Goal: Task Accomplishment & Management: Complete application form

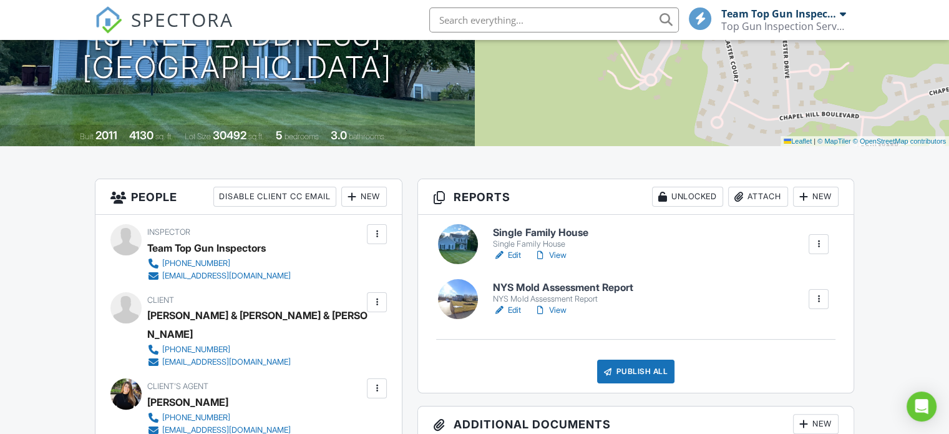
click at [514, 253] on link "Edit" at bounding box center [507, 255] width 28 height 12
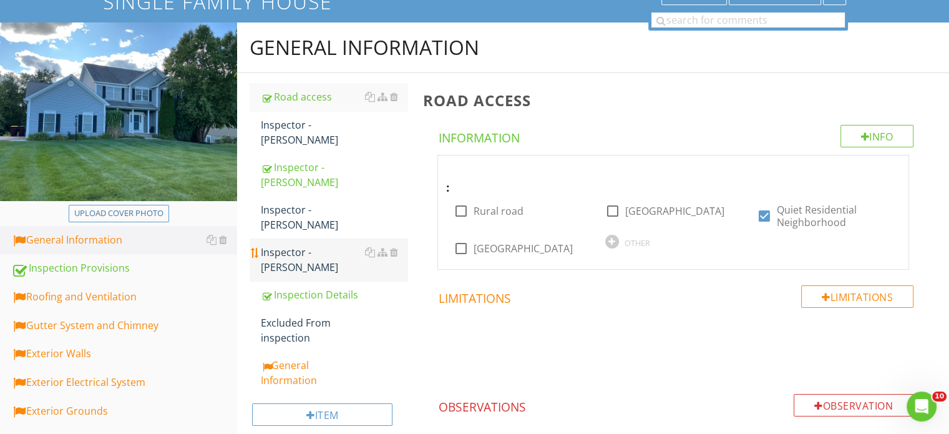
scroll to position [125, 0]
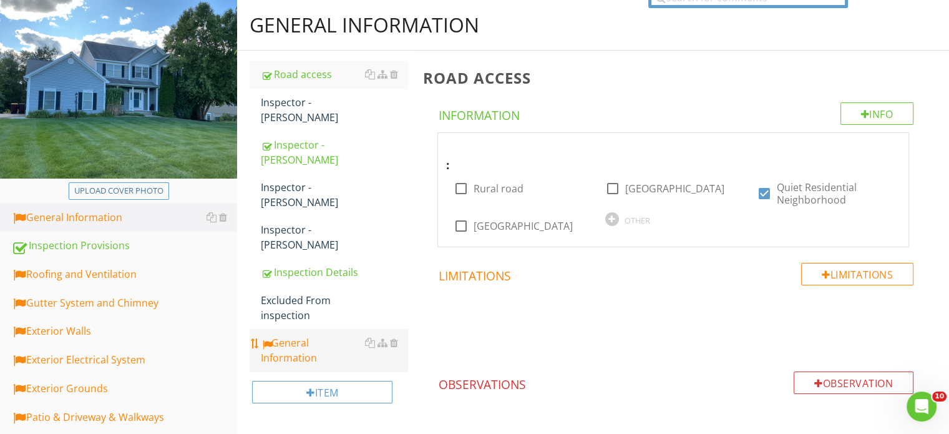
click at [285, 335] on div "General Information" at bounding box center [334, 350] width 147 height 30
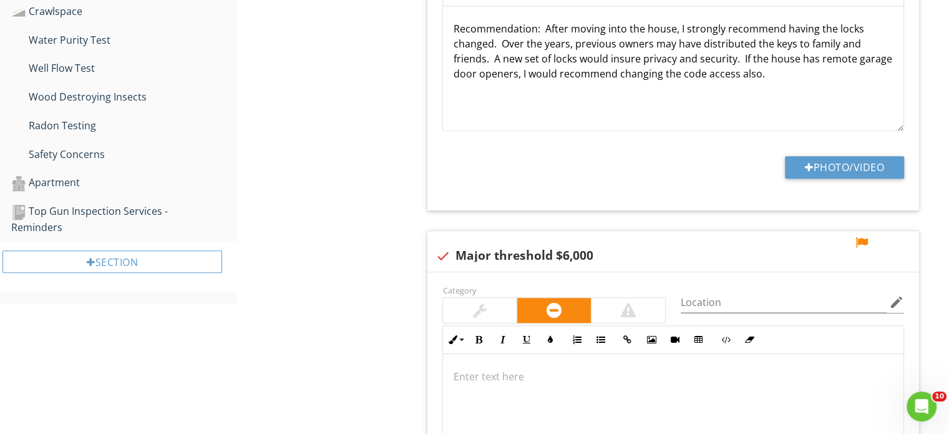
scroll to position [1186, 0]
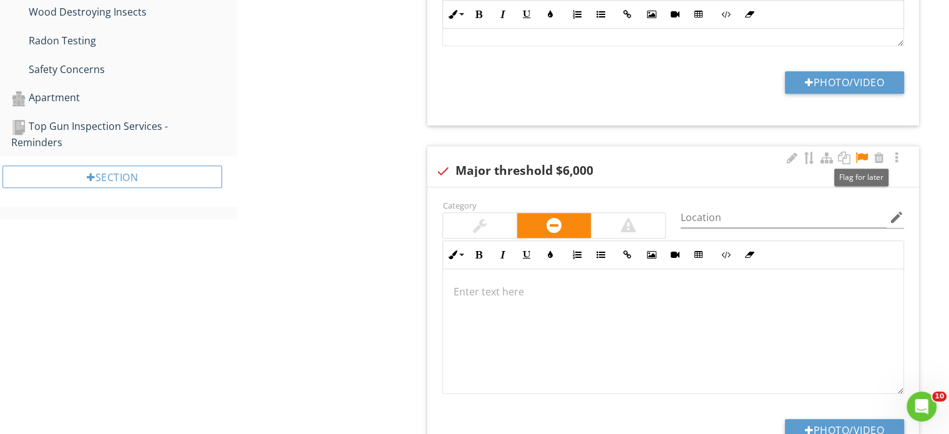
click at [863, 154] on div at bounding box center [862, 158] width 15 height 12
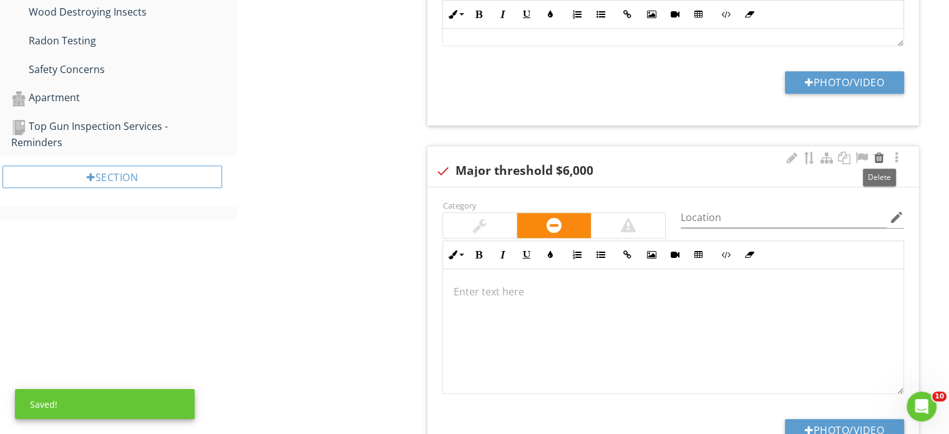
click at [878, 155] on div at bounding box center [879, 158] width 15 height 12
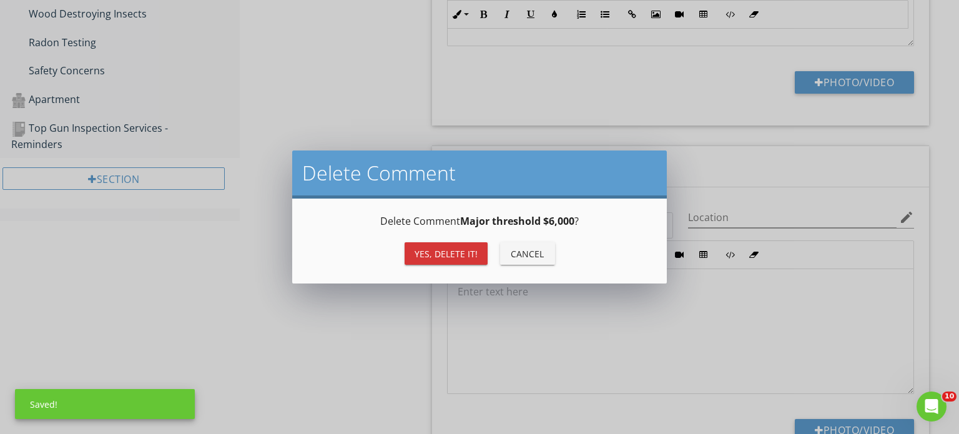
click at [450, 256] on div "Yes, Delete it!" at bounding box center [445, 253] width 63 height 13
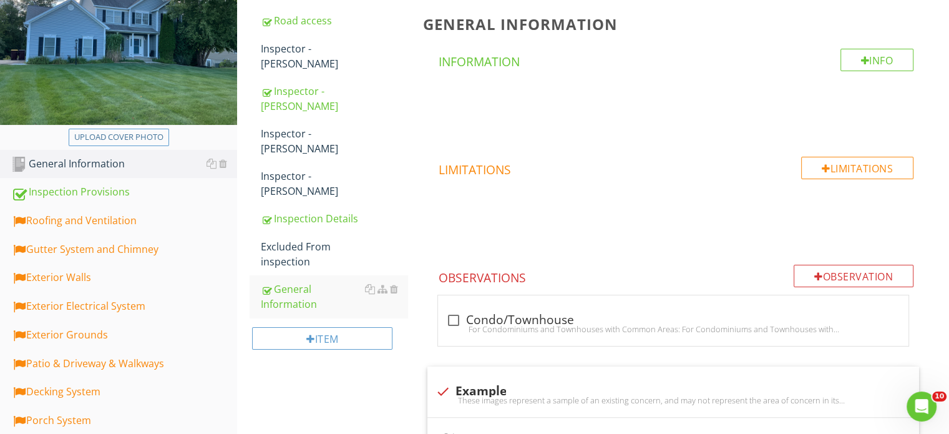
scroll to position [156, 0]
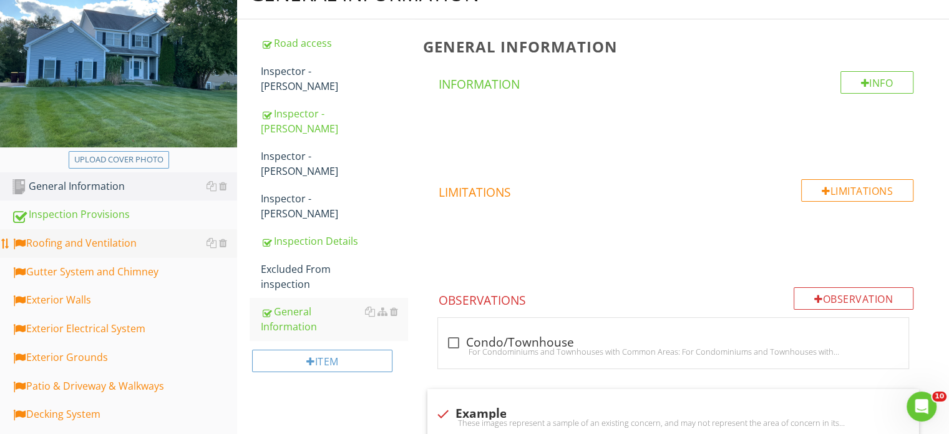
click at [104, 242] on div "Roofing and Ventilation" at bounding box center [124, 243] width 226 height 16
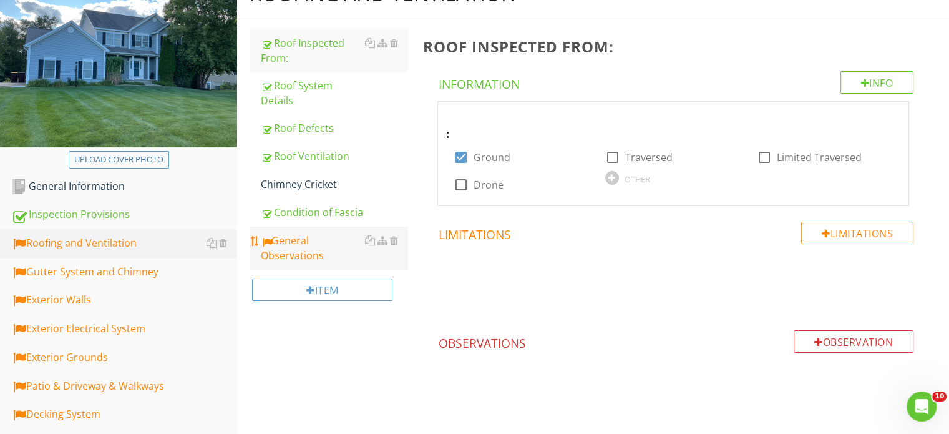
click at [307, 245] on div "General Observations" at bounding box center [334, 248] width 147 height 30
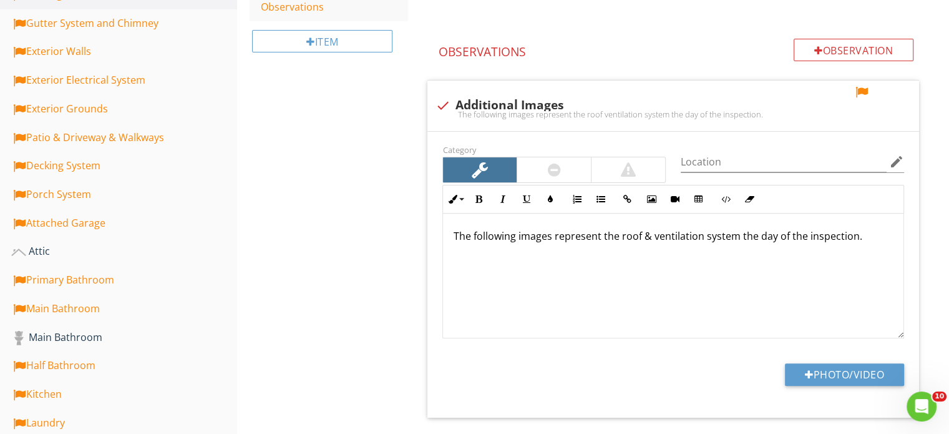
scroll to position [406, 0]
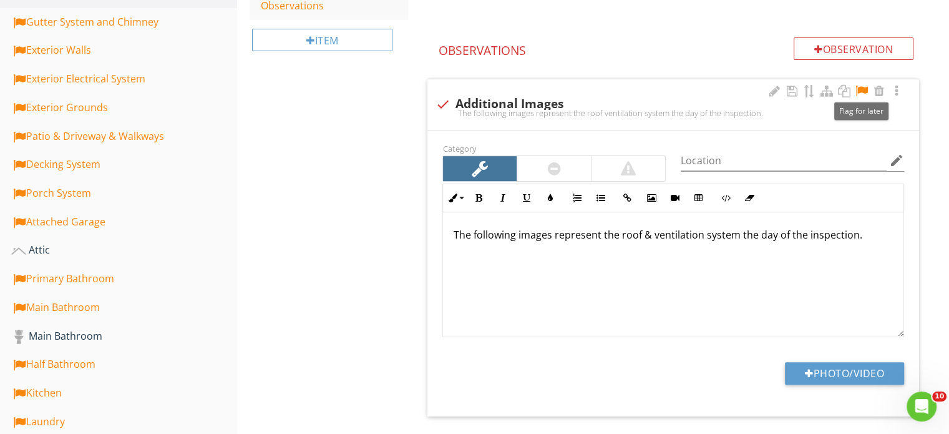
click at [861, 89] on div at bounding box center [862, 91] width 15 height 12
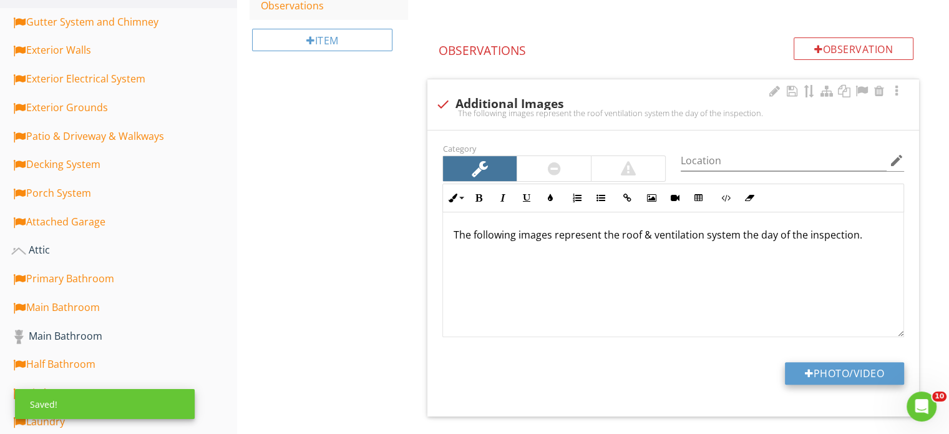
click at [856, 370] on button "Photo/Video" at bounding box center [844, 373] width 119 height 22
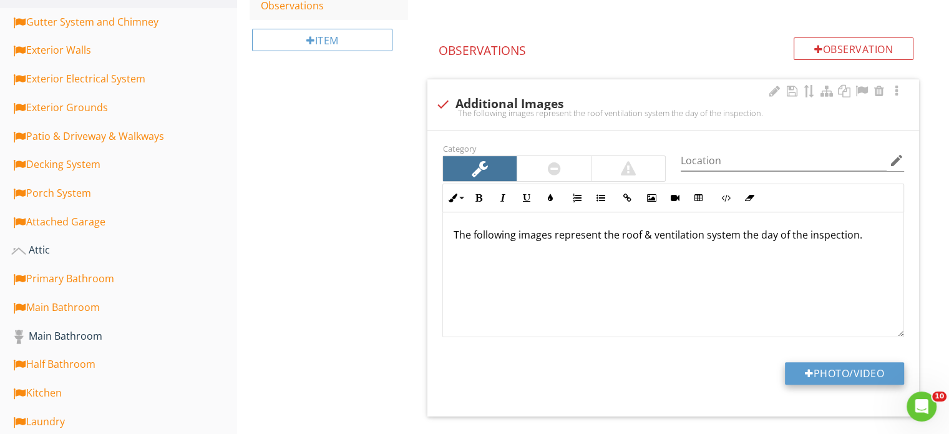
type input "C:\fakepath\IMG_1263.JPG"
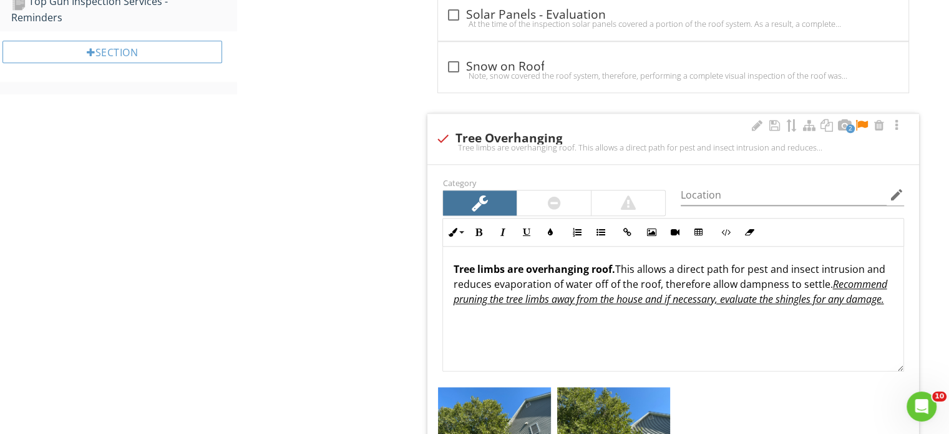
scroll to position [1342, 0]
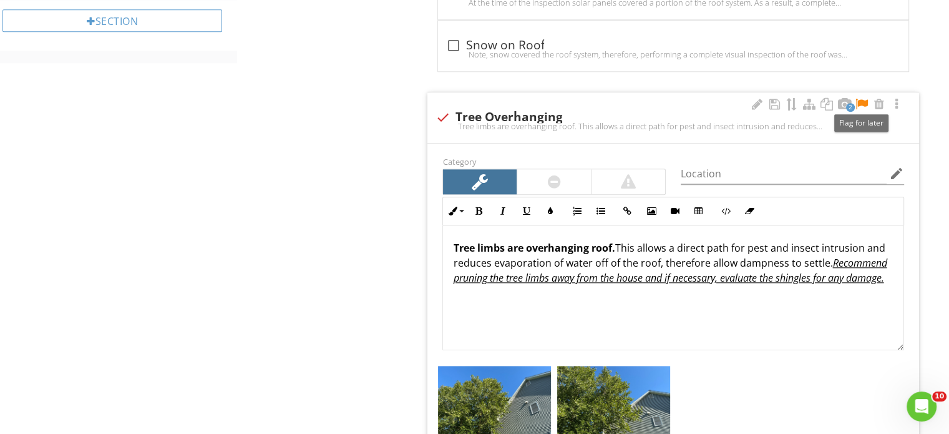
click at [861, 99] on div at bounding box center [862, 104] width 15 height 12
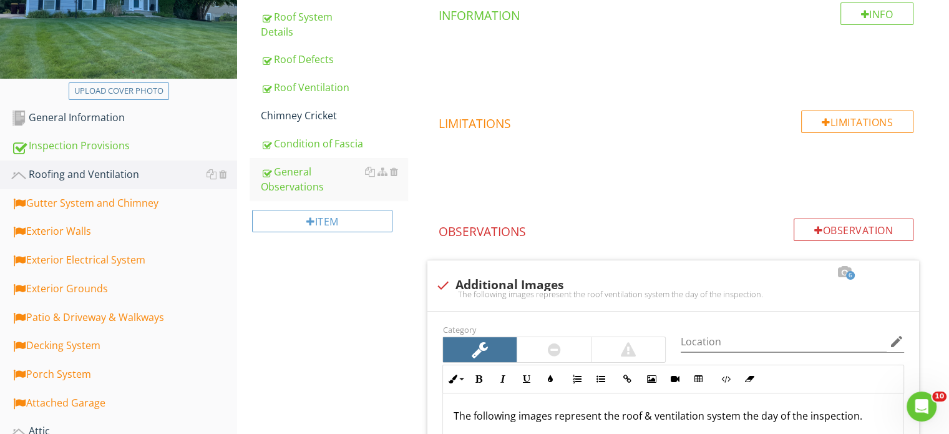
scroll to position [218, 0]
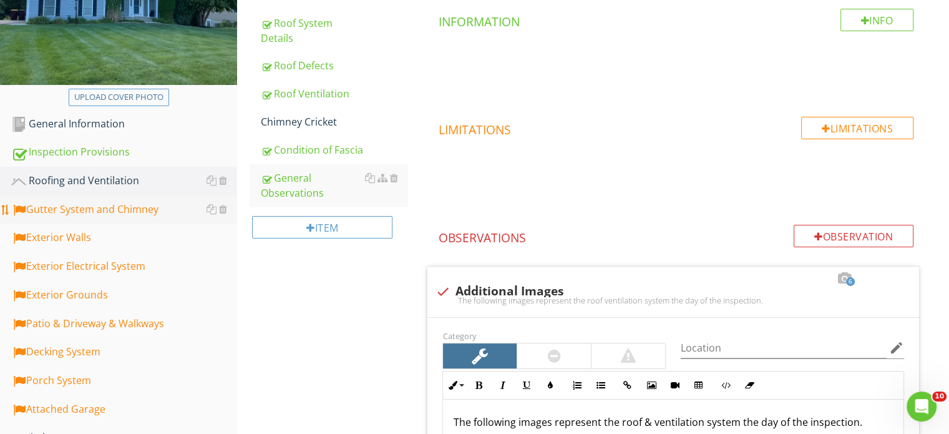
click at [63, 212] on div "Gutter System and Chimney" at bounding box center [124, 210] width 226 height 16
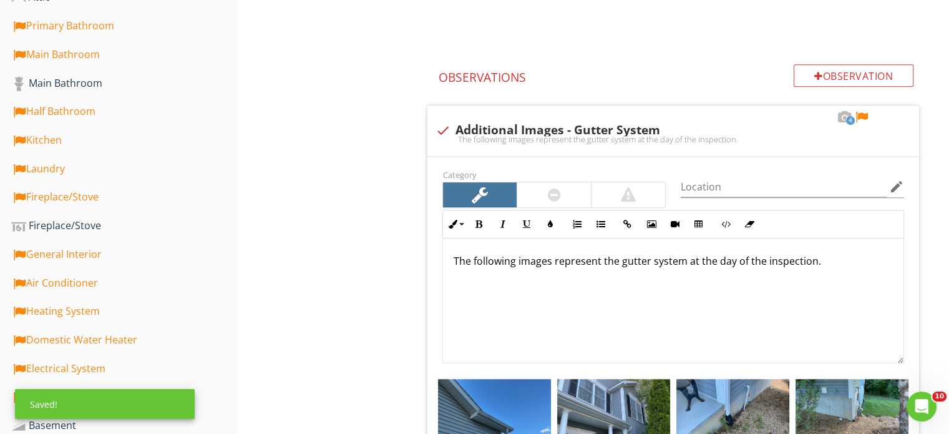
scroll to position [687, 0]
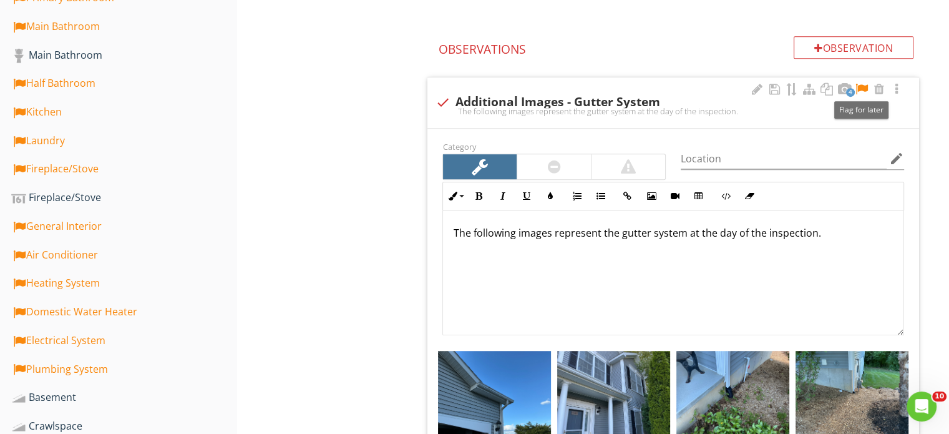
click at [862, 91] on div at bounding box center [862, 89] width 15 height 12
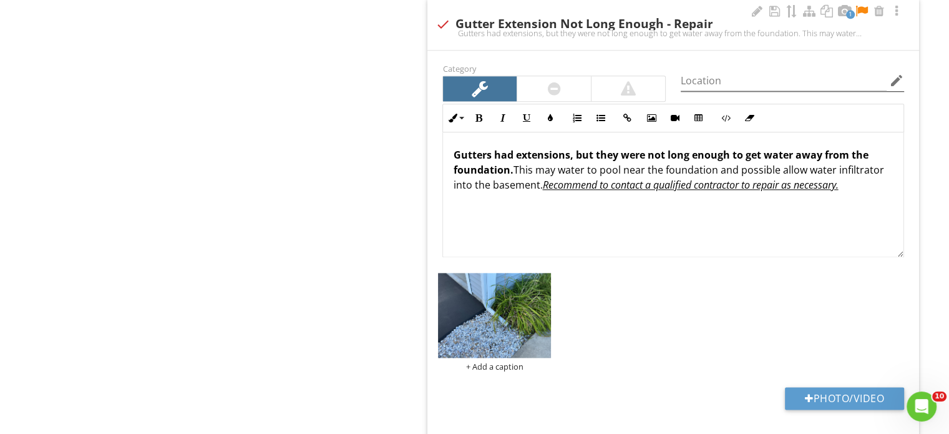
scroll to position [1560, 0]
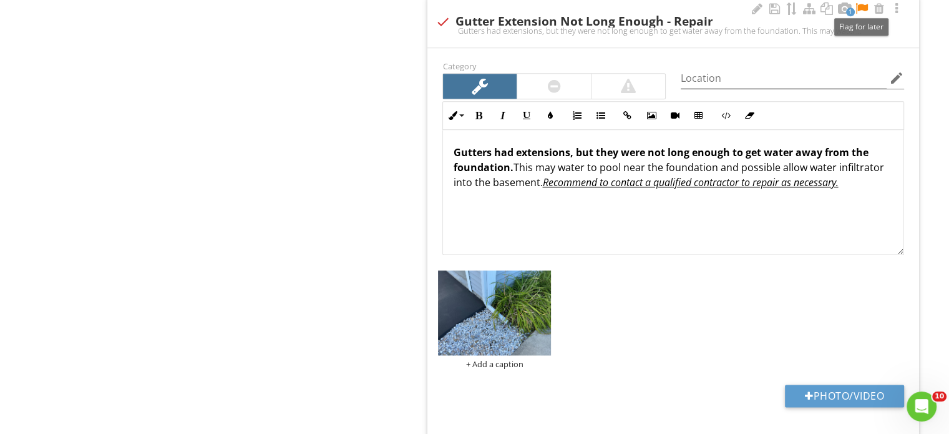
click at [863, 4] on div at bounding box center [862, 8] width 15 height 12
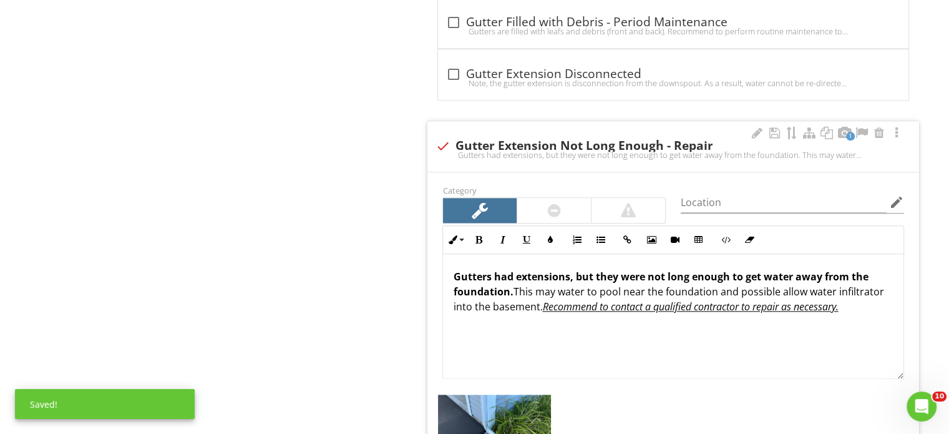
scroll to position [1436, 0]
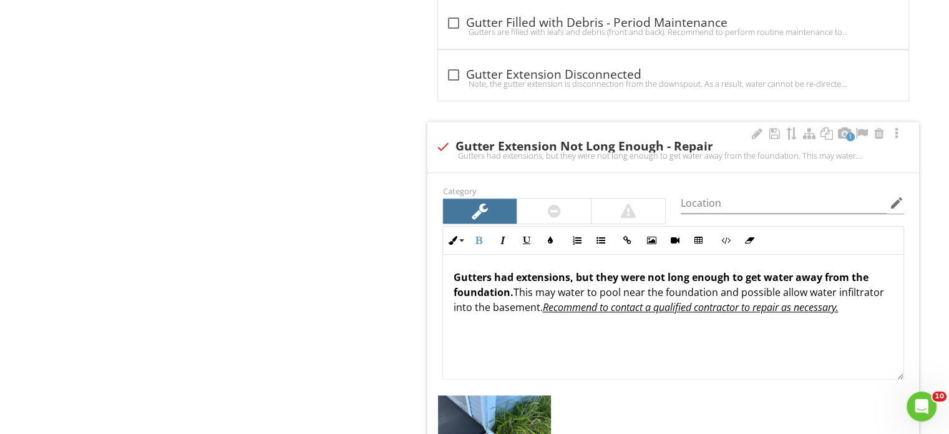
drag, startPoint x: 617, startPoint y: 274, endPoint x: 615, endPoint y: 268, distance: 6.5
click at [615, 274] on strong "Gutters had extensions, but they were not long enough to get water away from th…" at bounding box center [660, 284] width 415 height 29
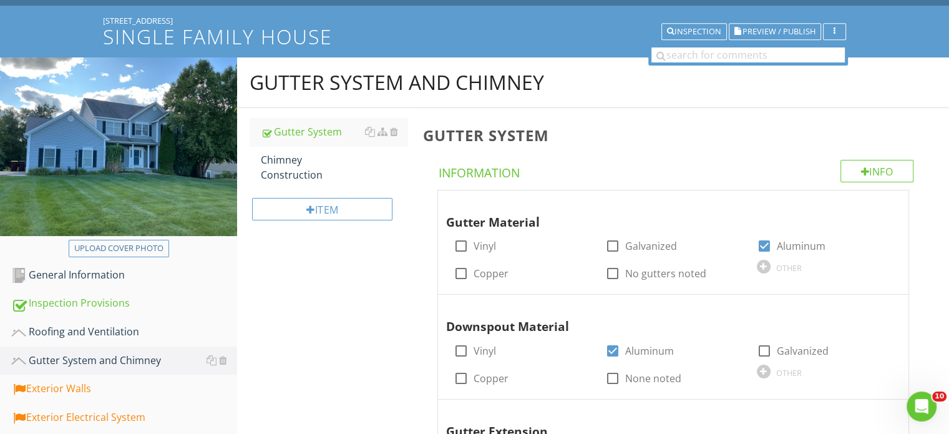
scroll to position [62, 0]
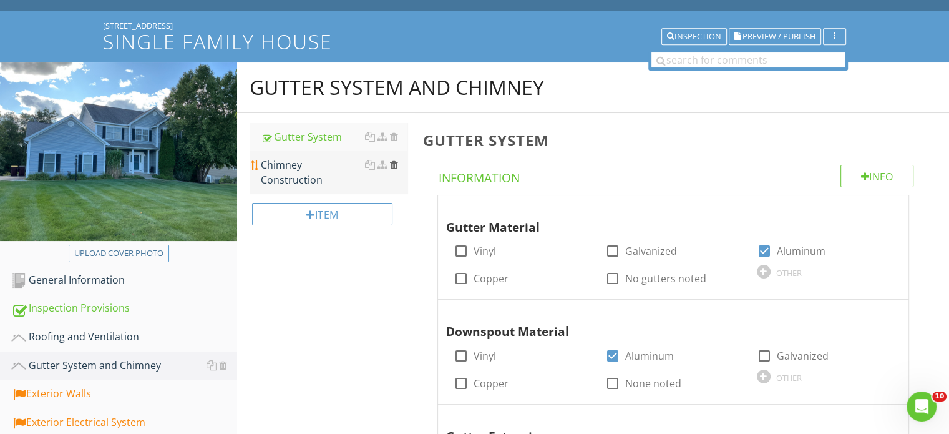
click at [393, 164] on div at bounding box center [393, 165] width 8 height 10
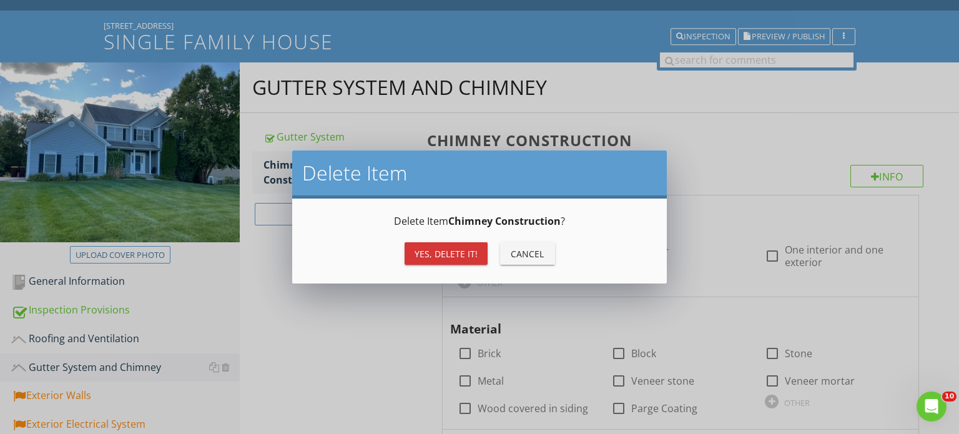
click at [351, 316] on div "Delete Item Delete Item Chimney Construction ? Yes, Delete it! Cancel" at bounding box center [479, 217] width 959 height 434
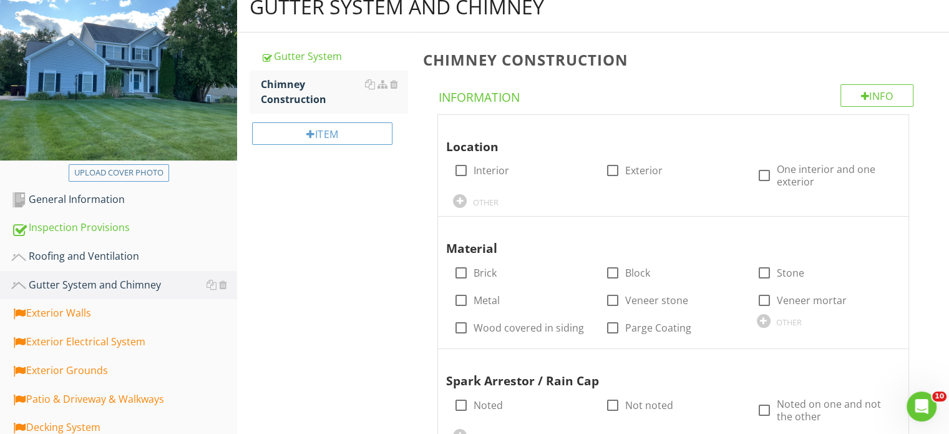
scroll to position [125, 0]
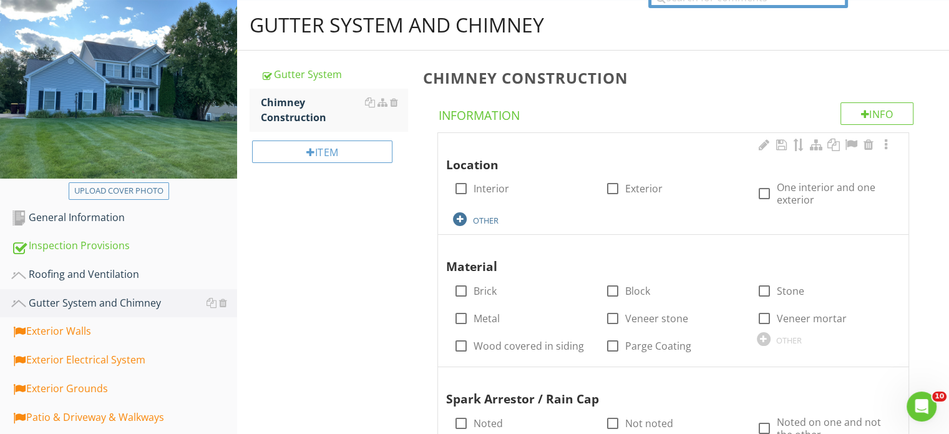
click at [461, 217] on div at bounding box center [460, 219] width 14 height 14
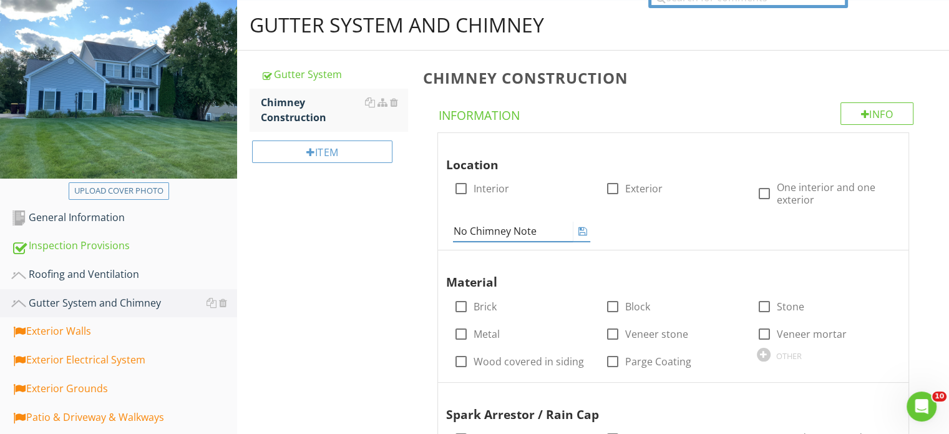
type input "No Chimney Noted"
click at [584, 230] on icon at bounding box center [583, 231] width 9 height 10
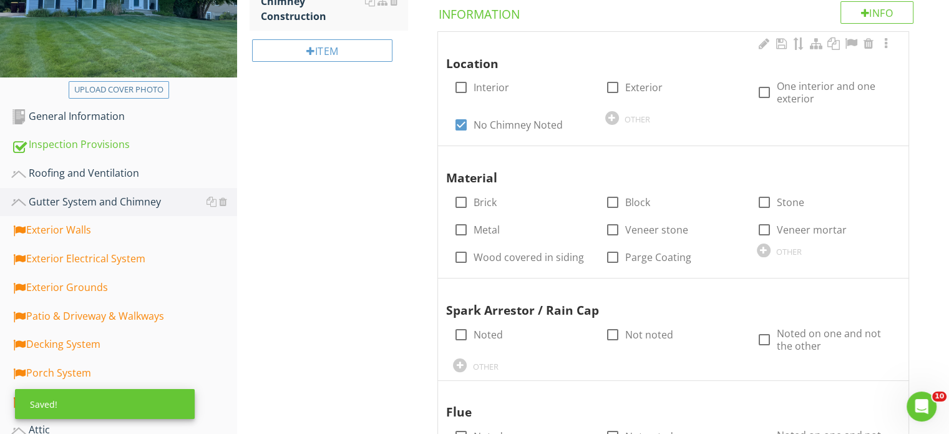
scroll to position [312, 0]
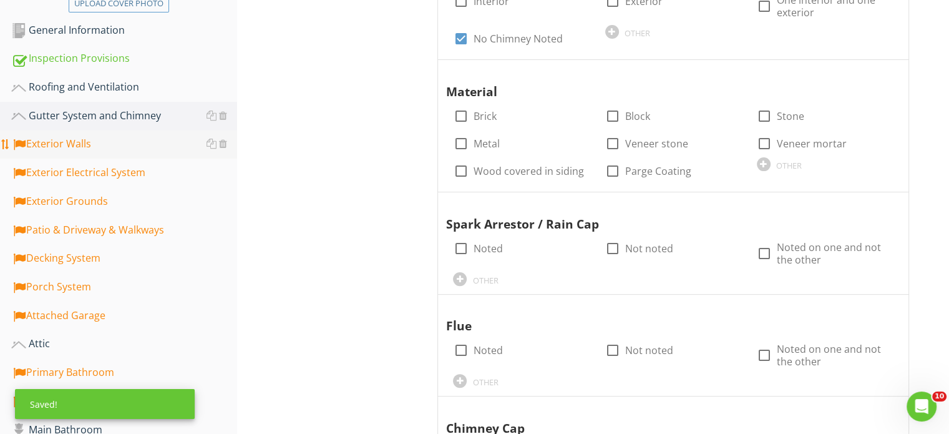
click at [99, 147] on div "Exterior Walls" at bounding box center [124, 144] width 226 height 16
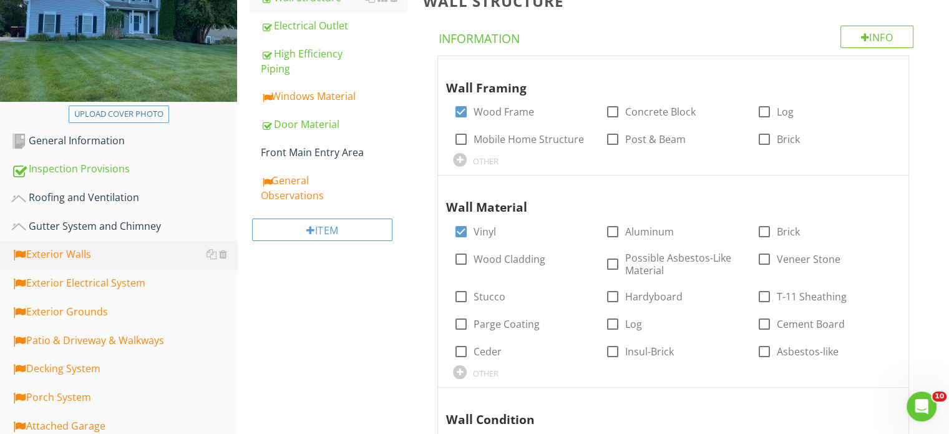
scroll to position [187, 0]
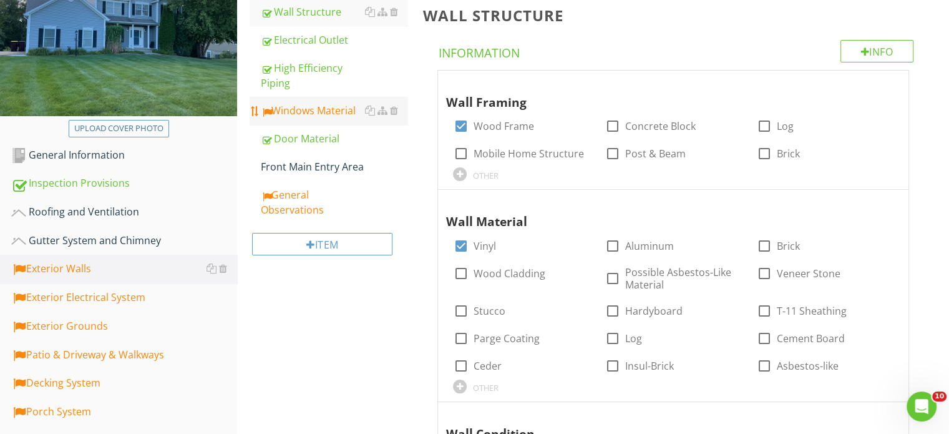
click at [334, 110] on div "Windows Material" at bounding box center [334, 110] width 147 height 15
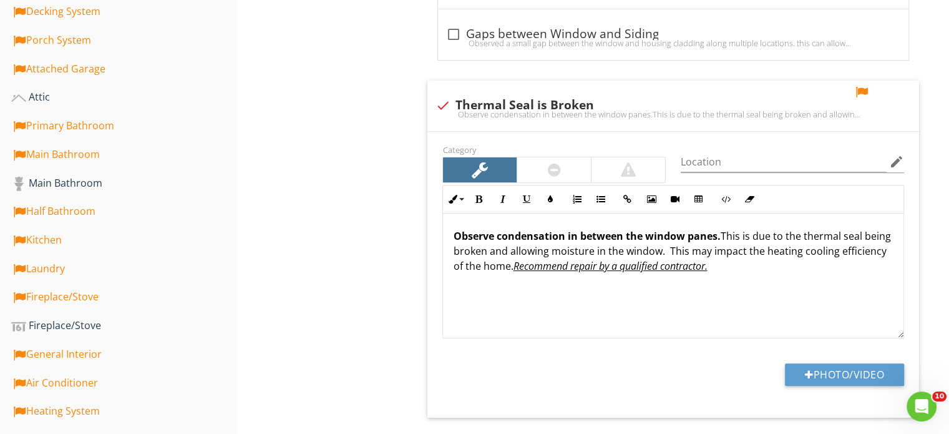
scroll to position [562, 0]
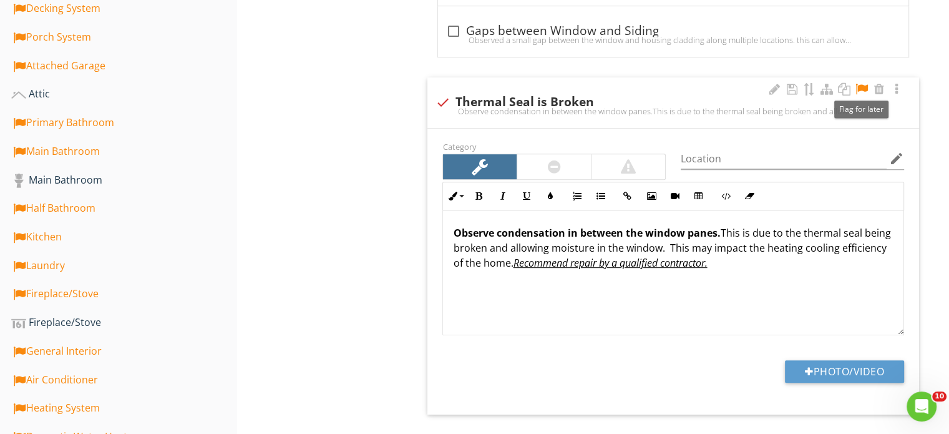
click at [864, 89] on div at bounding box center [862, 89] width 15 height 12
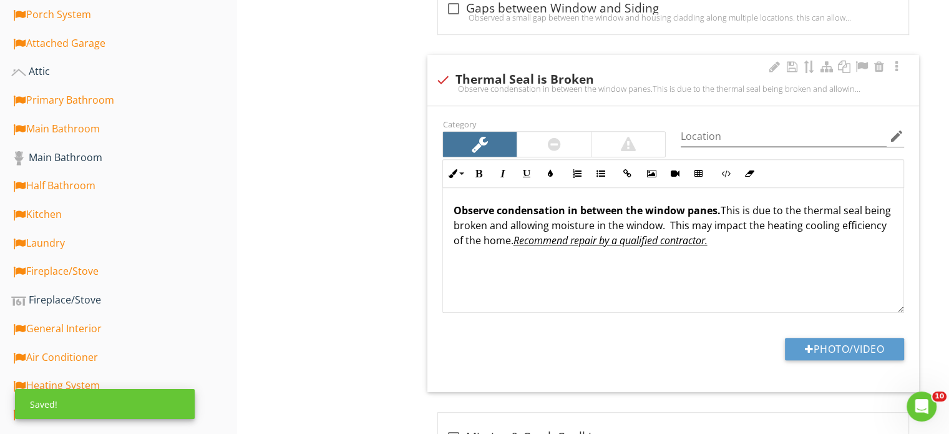
scroll to position [624, 0]
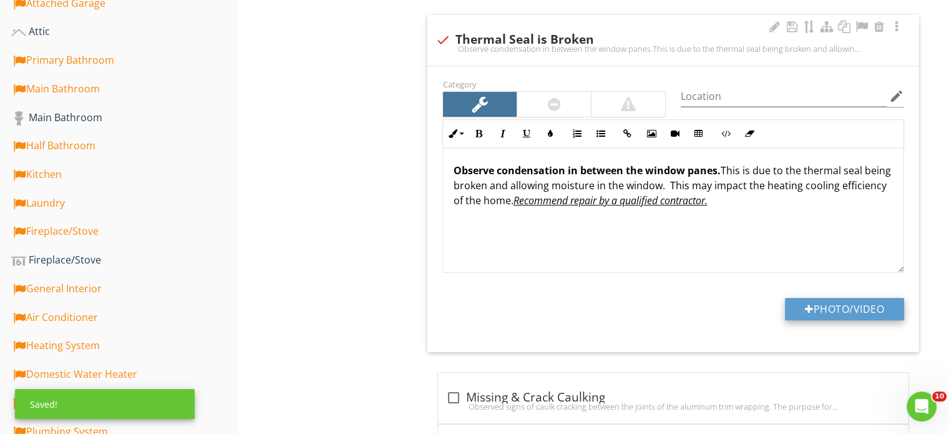
click at [833, 308] on button "Photo/Video" at bounding box center [844, 309] width 119 height 22
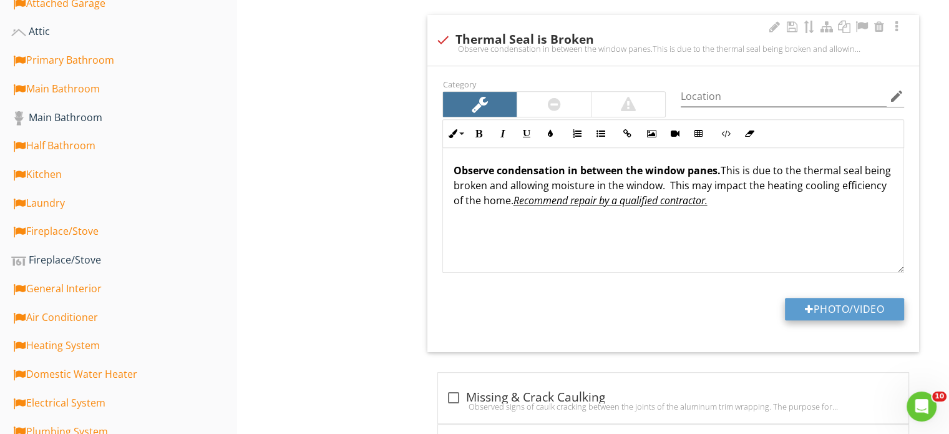
type input "C:\fakepath\IMG_1278.JPG"
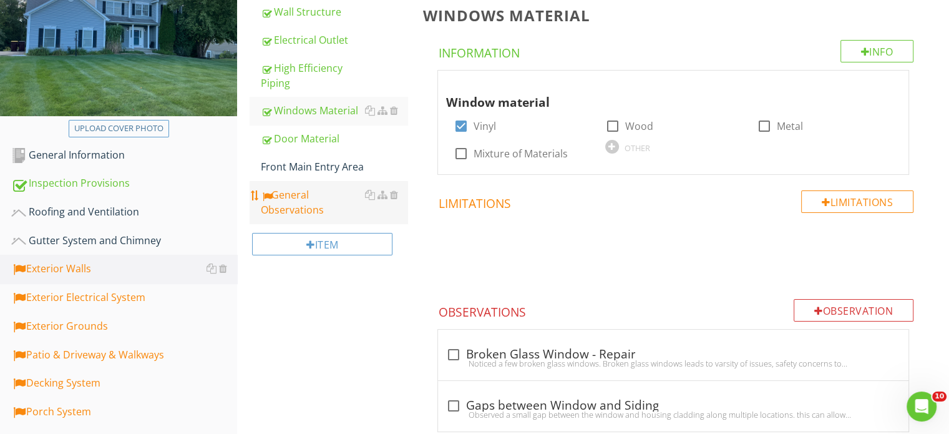
scroll to position [187, 0]
click at [303, 207] on div "General Observations" at bounding box center [334, 202] width 147 height 30
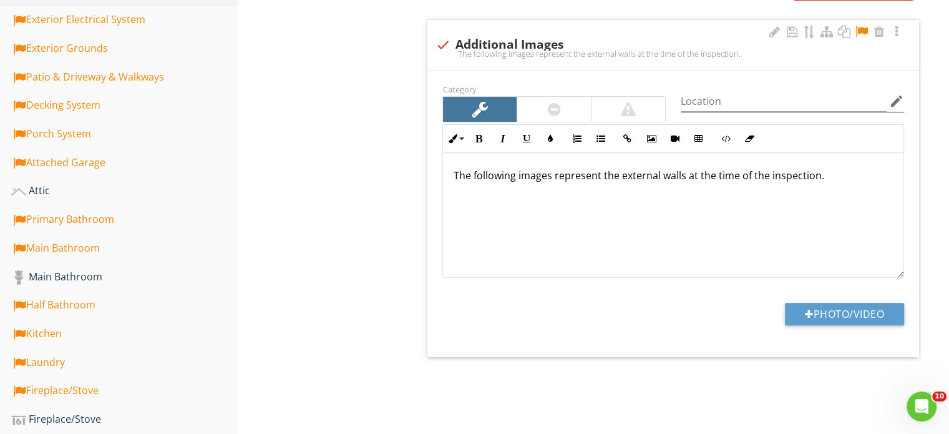
scroll to position [437, 0]
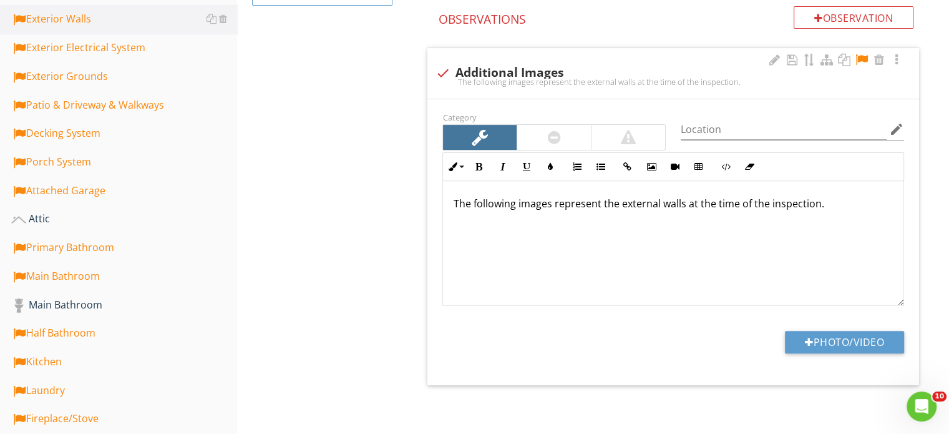
click at [863, 57] on div at bounding box center [862, 60] width 15 height 12
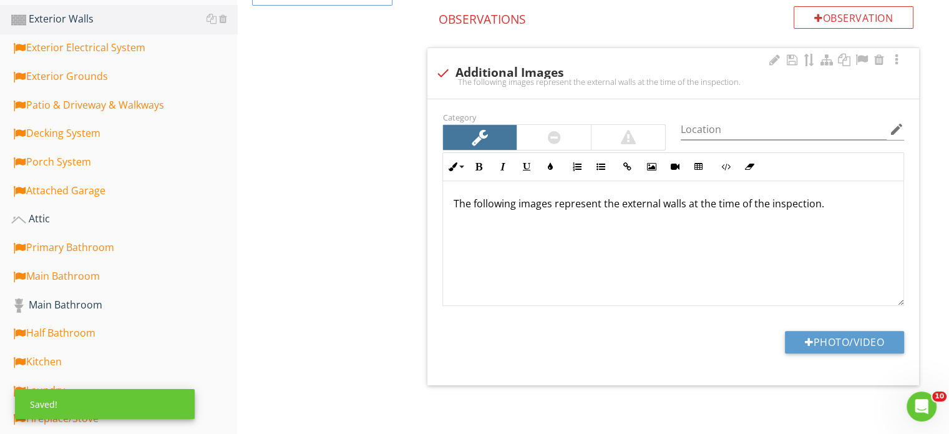
click at [659, 204] on p "The following images represent the external walls at the time of the inspection." at bounding box center [673, 203] width 441 height 15
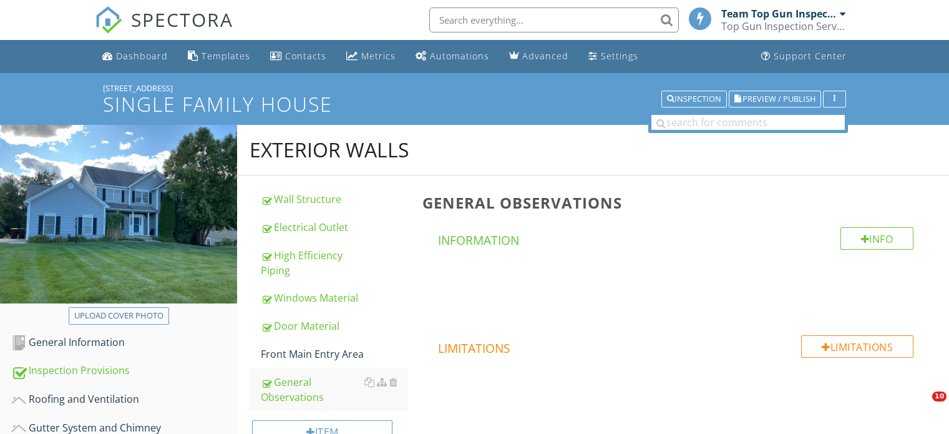
scroll to position [437, 0]
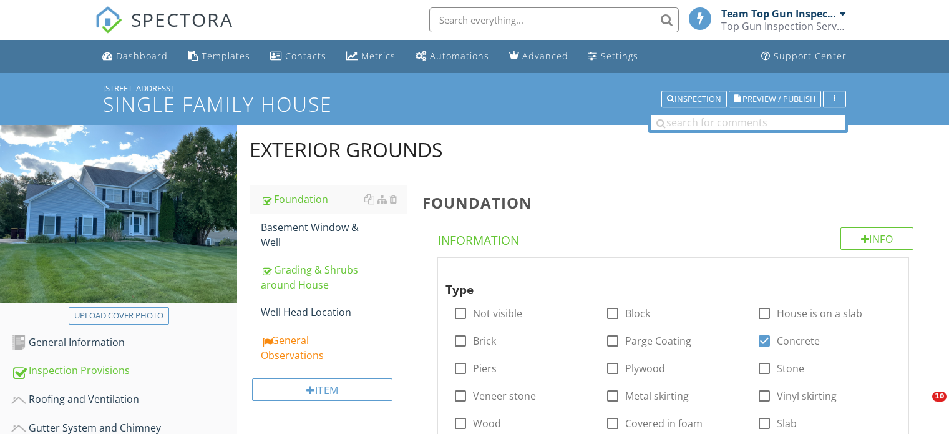
scroll to position [1560, 0]
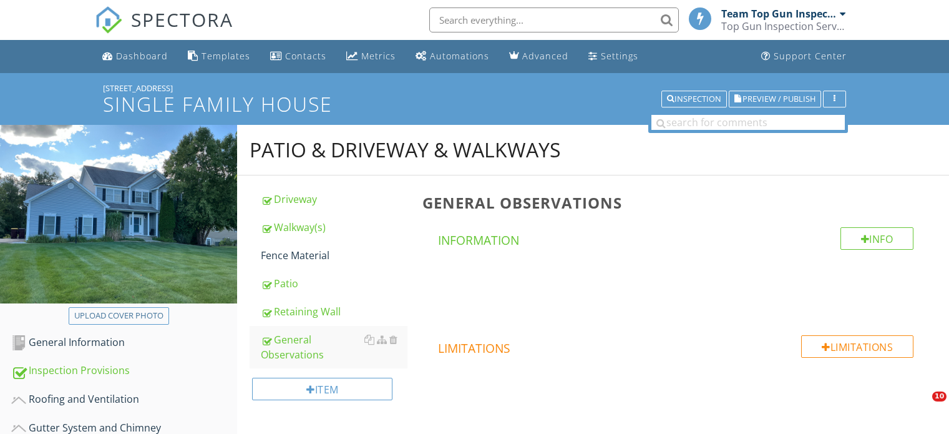
scroll to position [437, 0]
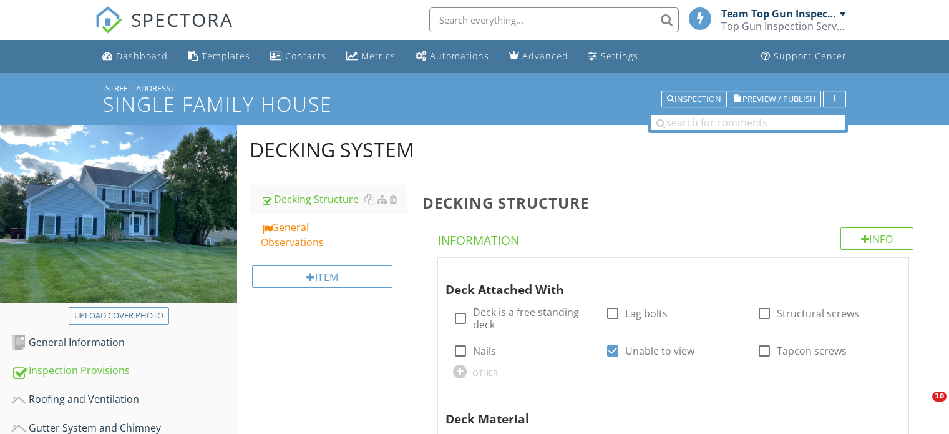
scroll to position [312, 0]
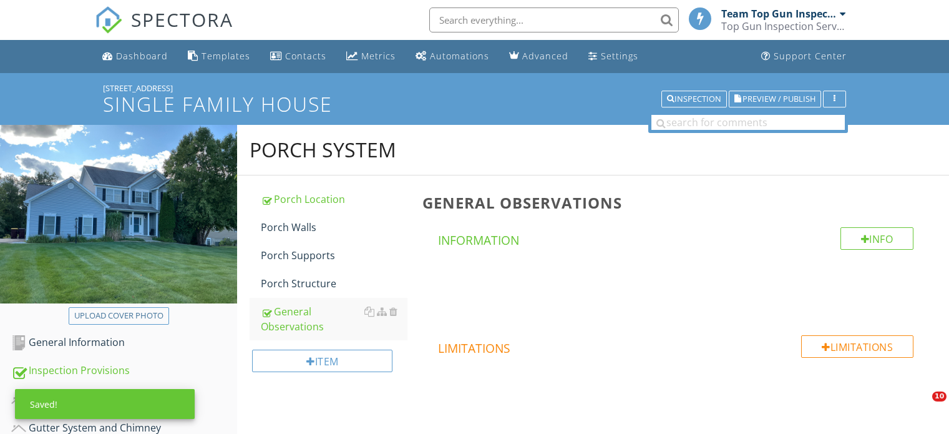
scroll to position [250, 0]
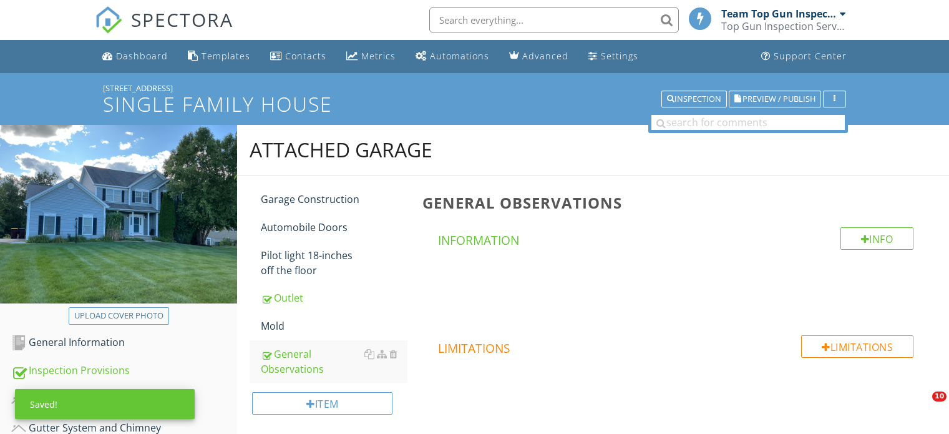
scroll to position [874, 0]
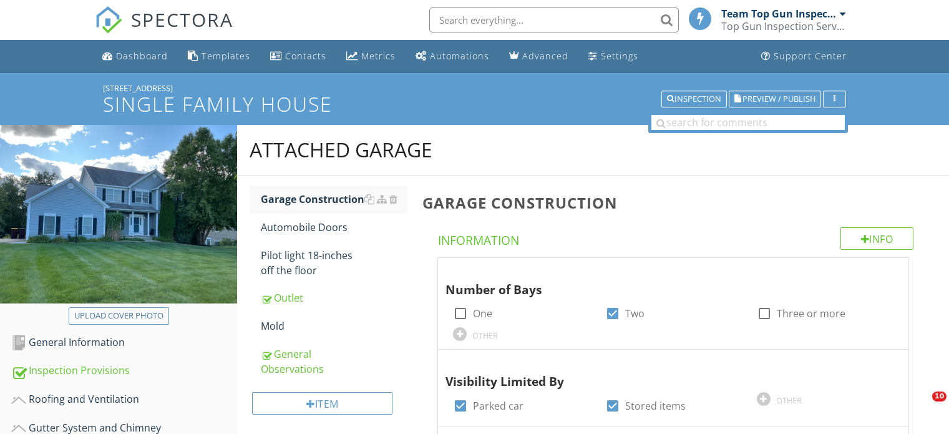
scroll to position [124, 0]
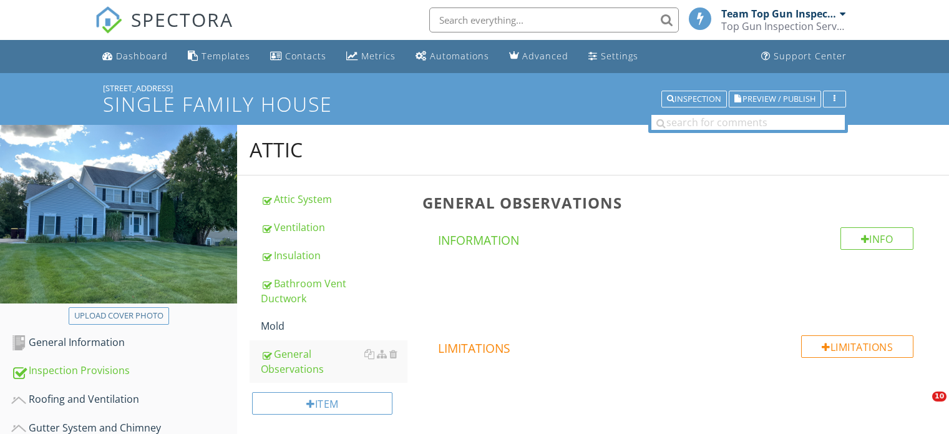
scroll to position [562, 0]
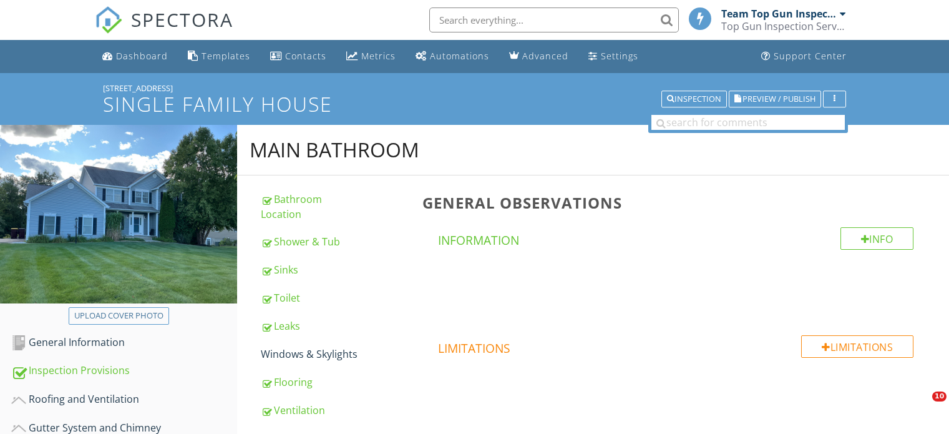
scroll to position [437, 0]
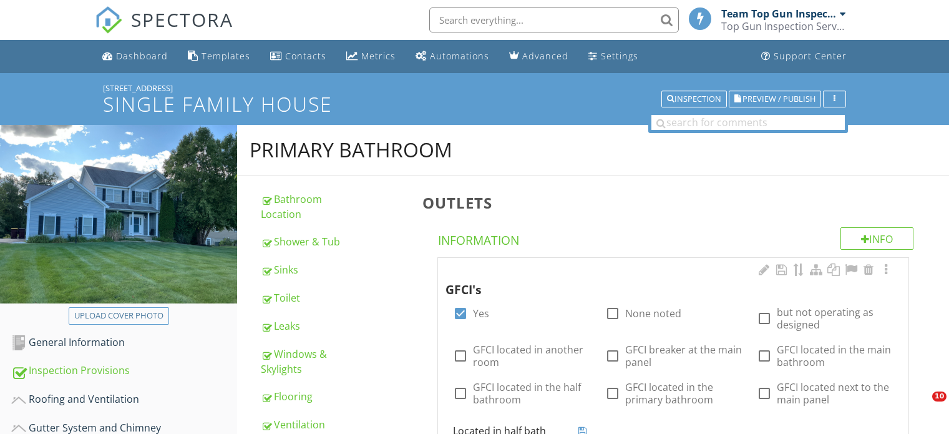
scroll to position [187, 0]
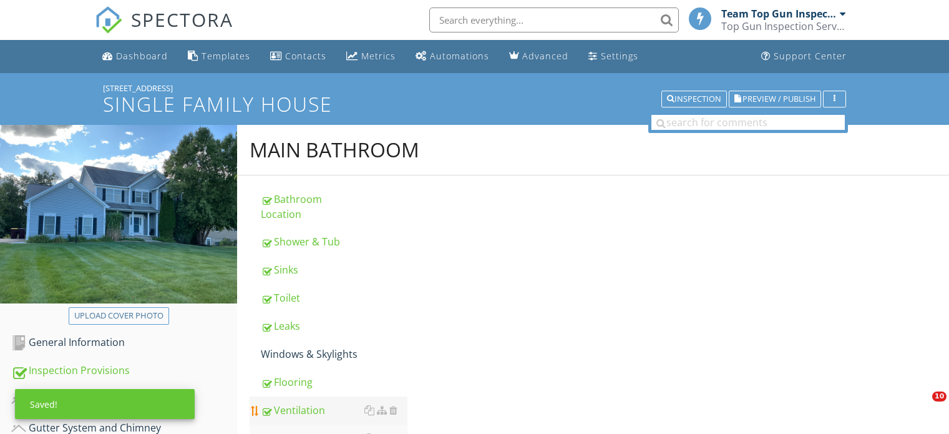
scroll to position [125, 0]
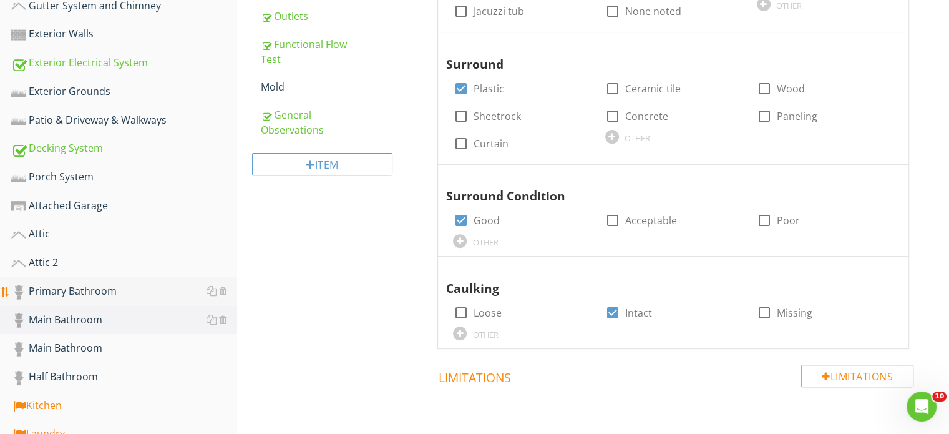
scroll to position [437, 0]
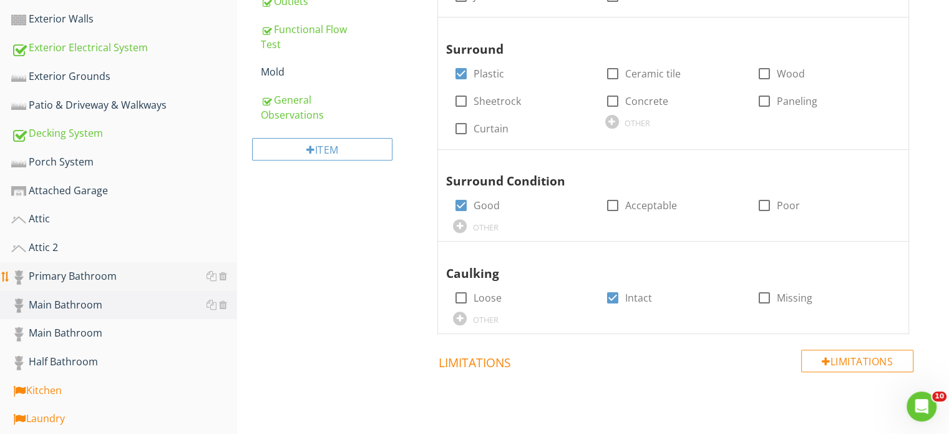
click at [107, 268] on div "Primary Bathroom" at bounding box center [124, 276] width 226 height 16
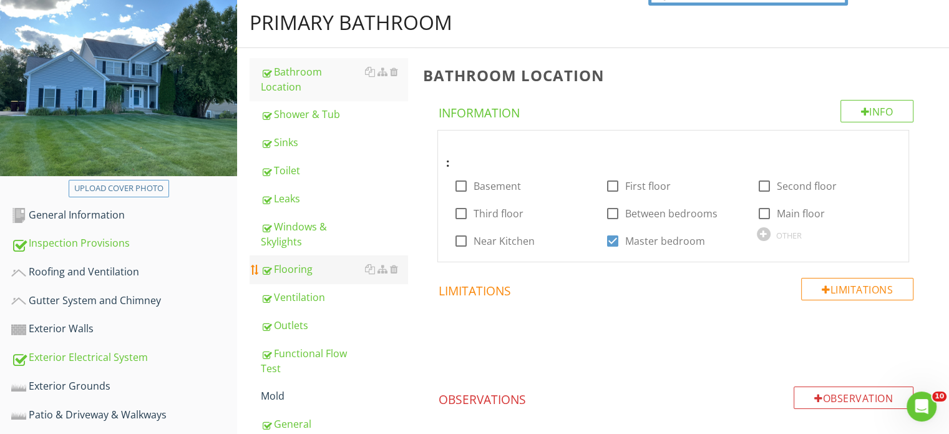
scroll to position [125, 0]
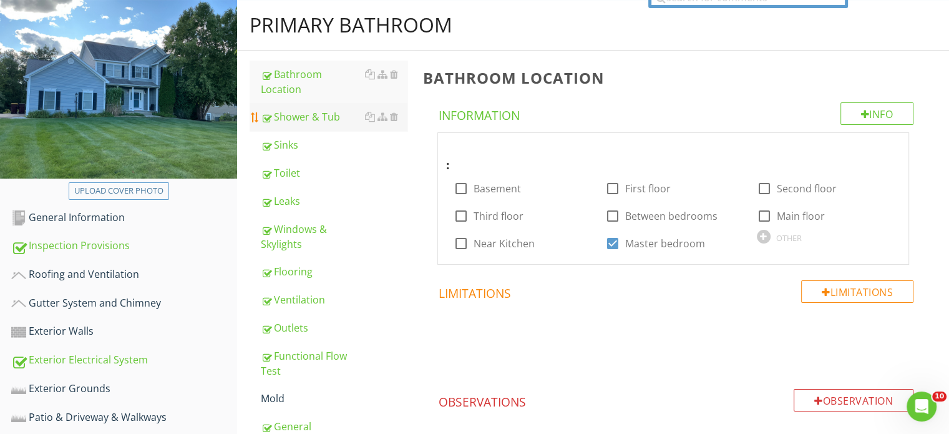
click at [314, 109] on div "Shower & Tub" at bounding box center [334, 116] width 147 height 15
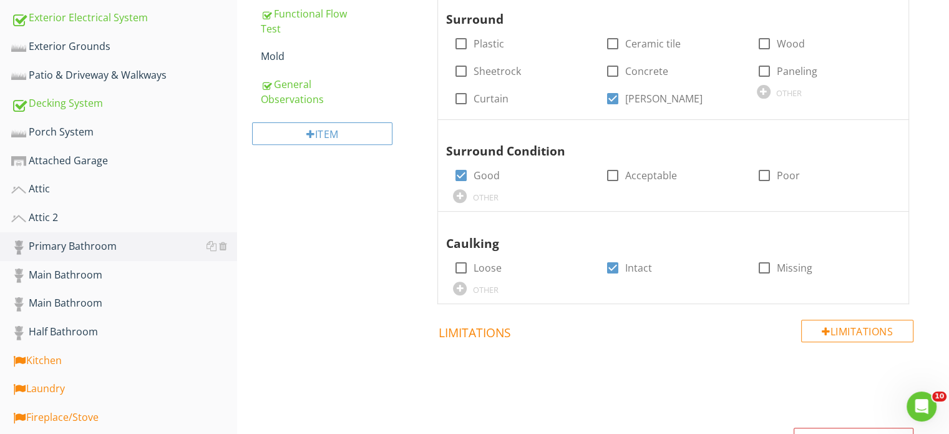
scroll to position [499, 0]
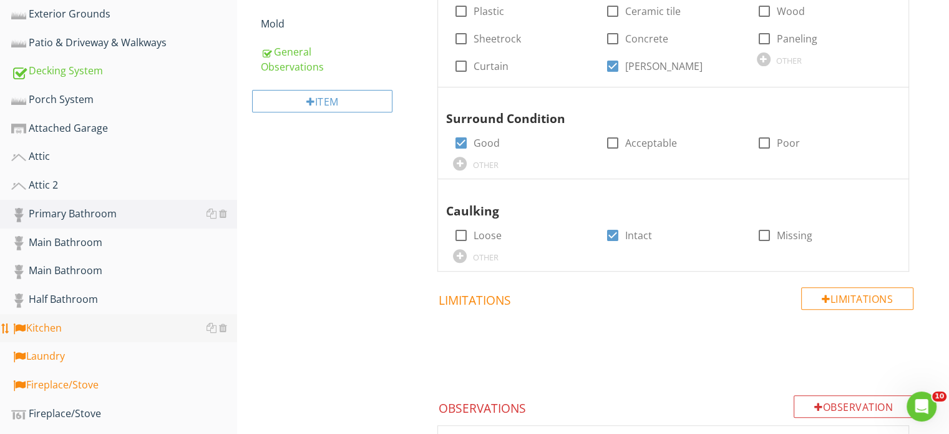
click at [86, 328] on div "Kitchen" at bounding box center [124, 328] width 226 height 16
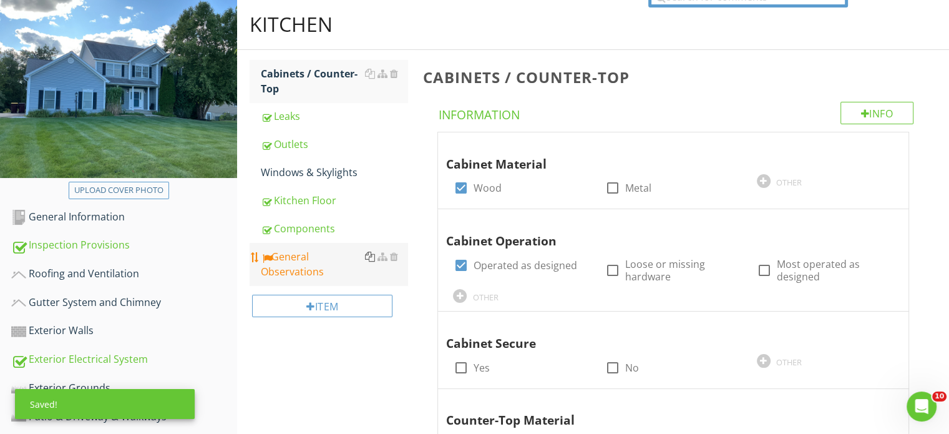
scroll to position [125, 0]
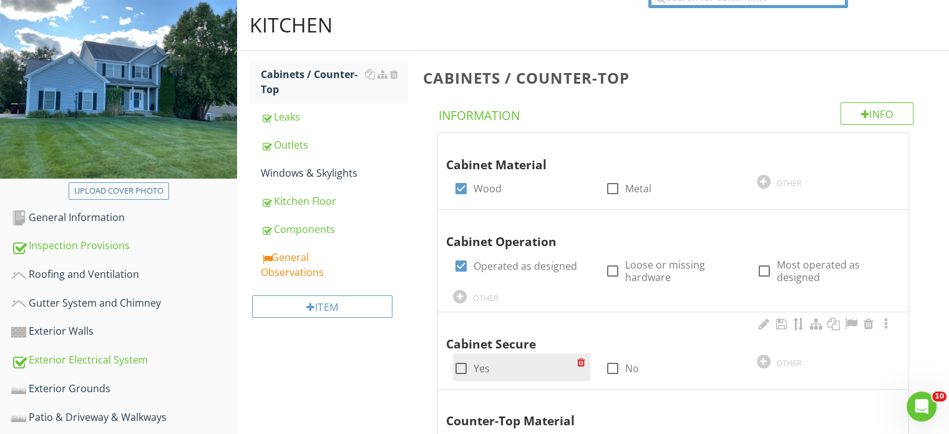
click at [462, 366] on div at bounding box center [460, 368] width 21 height 21
checkbox input "true"
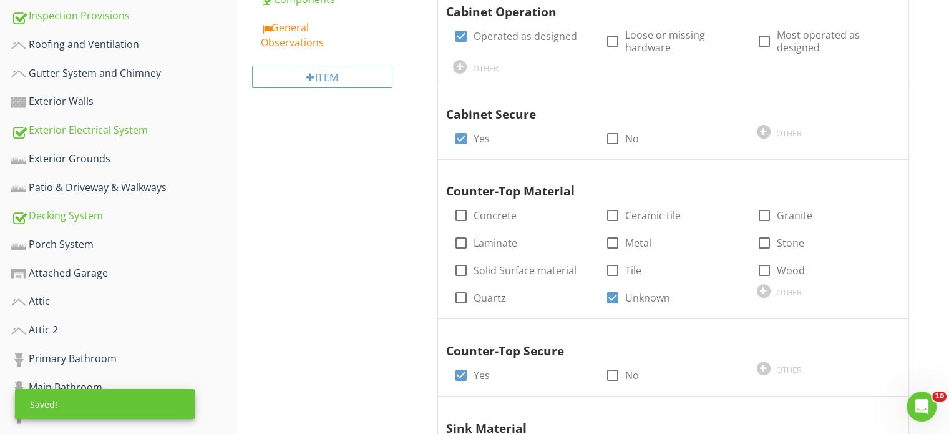
scroll to position [375, 0]
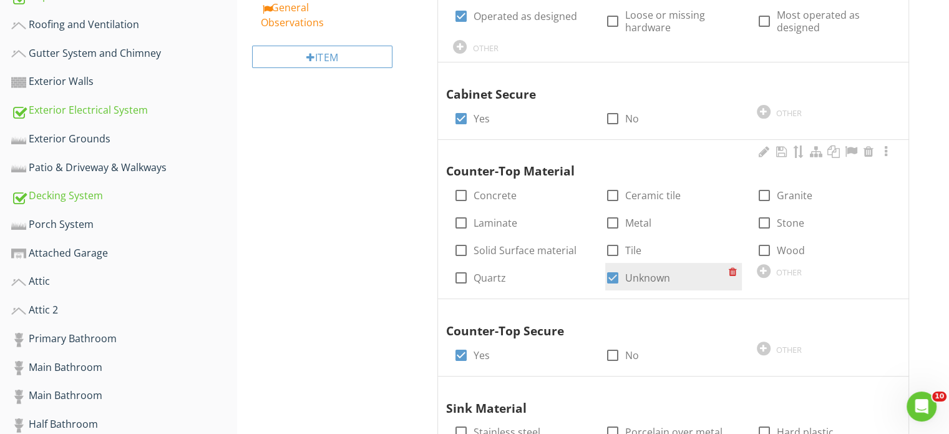
click at [614, 275] on div at bounding box center [612, 277] width 21 height 21
checkbox input "false"
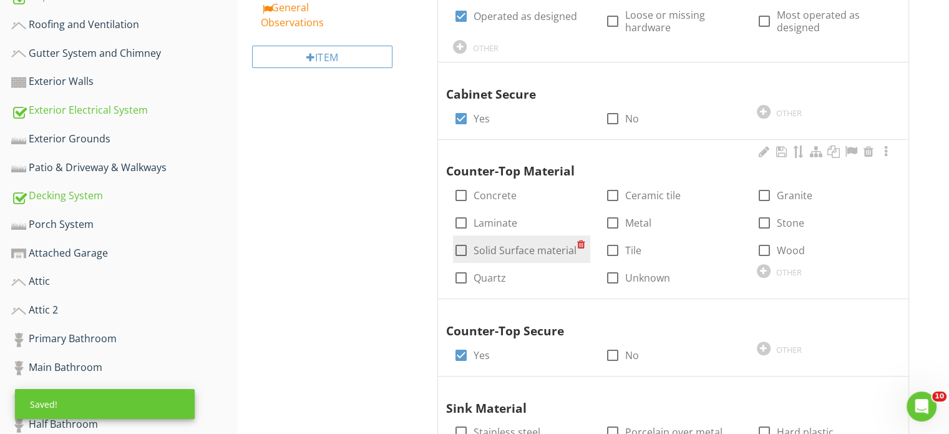
click at [463, 248] on div at bounding box center [460, 250] width 21 height 21
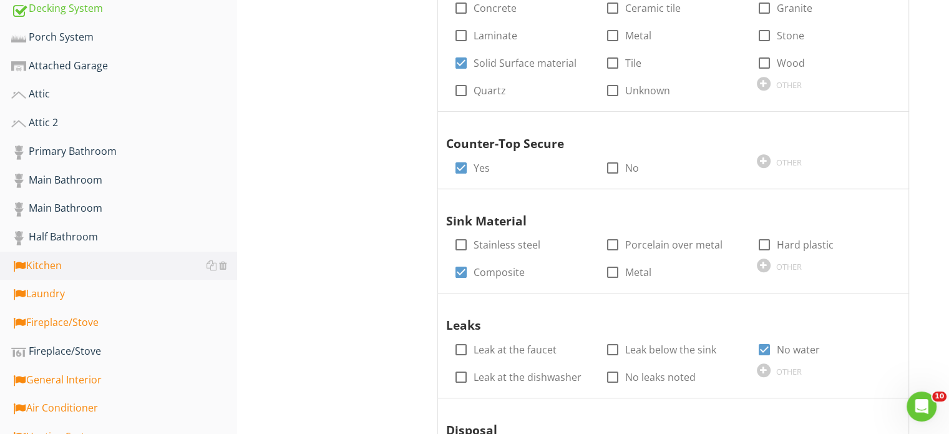
scroll to position [499, 0]
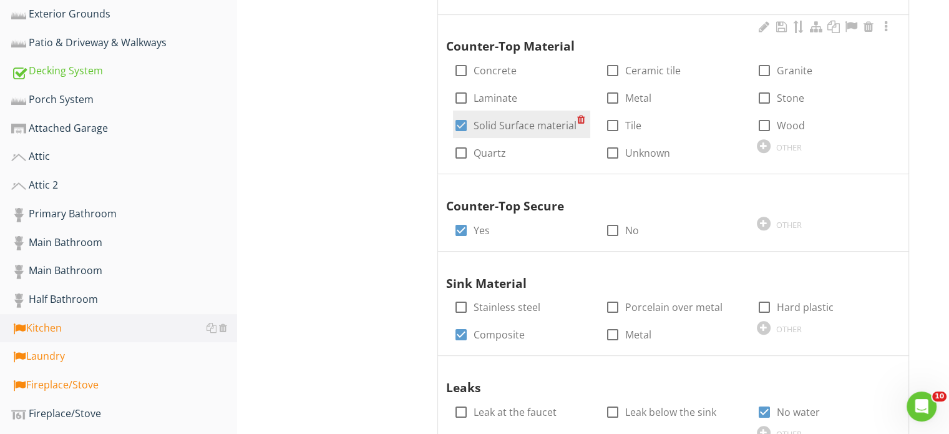
click at [461, 124] on div at bounding box center [460, 125] width 21 height 21
checkbox input "false"
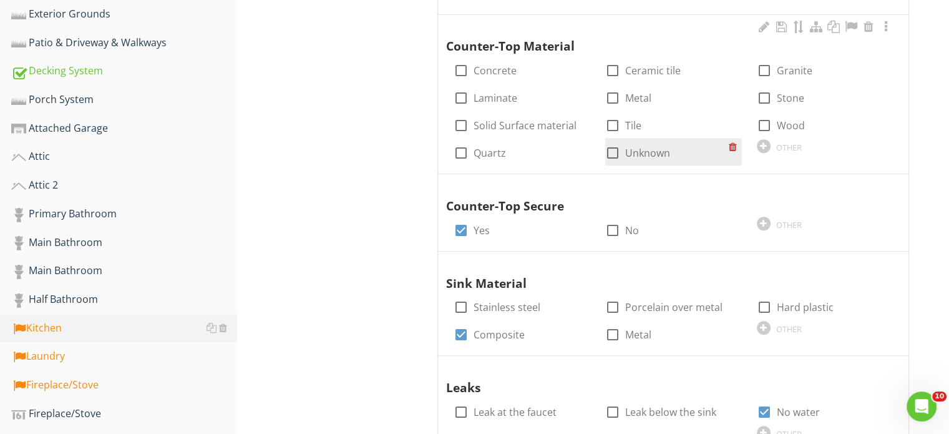
click at [732, 147] on div at bounding box center [735, 146] width 13 height 17
click at [611, 145] on div at bounding box center [612, 146] width 14 height 14
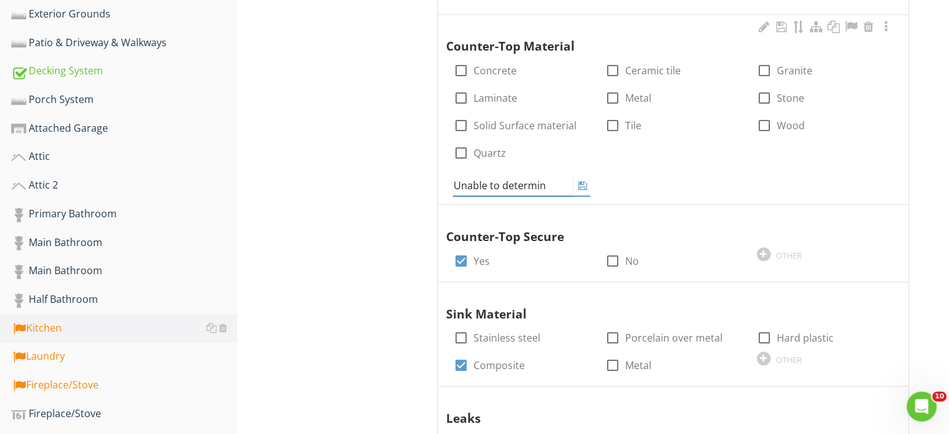
type input "Unable to determine"
click at [585, 185] on icon at bounding box center [583, 185] width 9 height 10
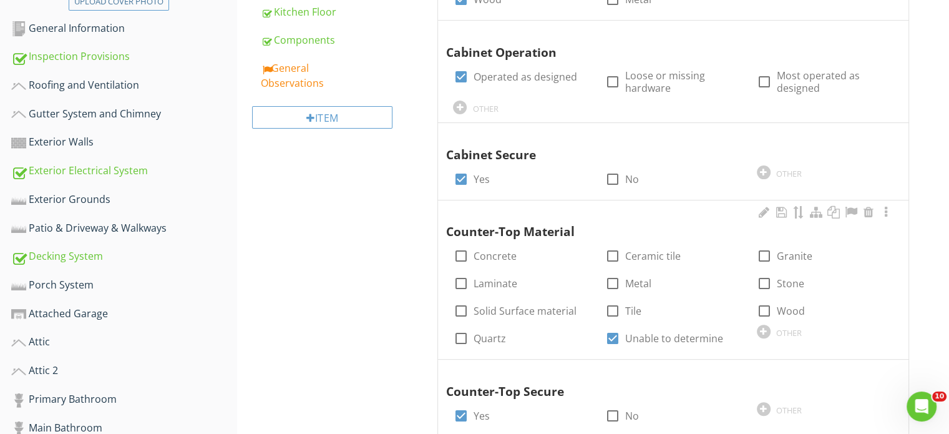
scroll to position [250, 0]
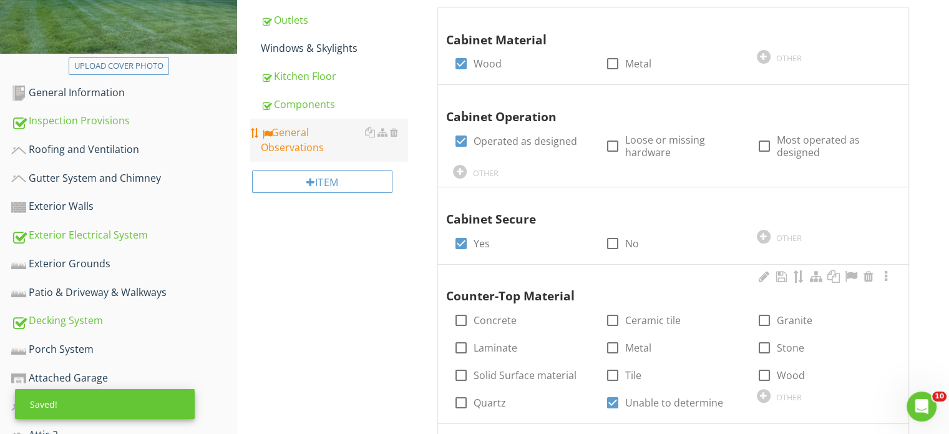
click at [310, 149] on div "General Observations" at bounding box center [334, 140] width 147 height 30
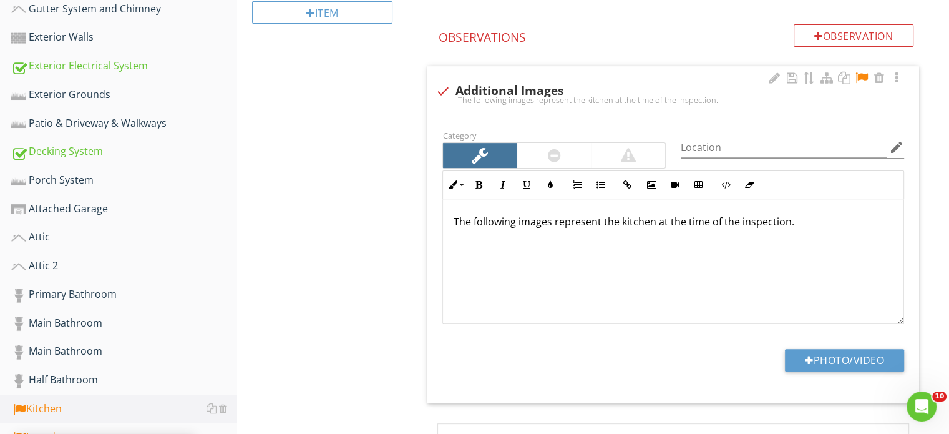
scroll to position [437, 0]
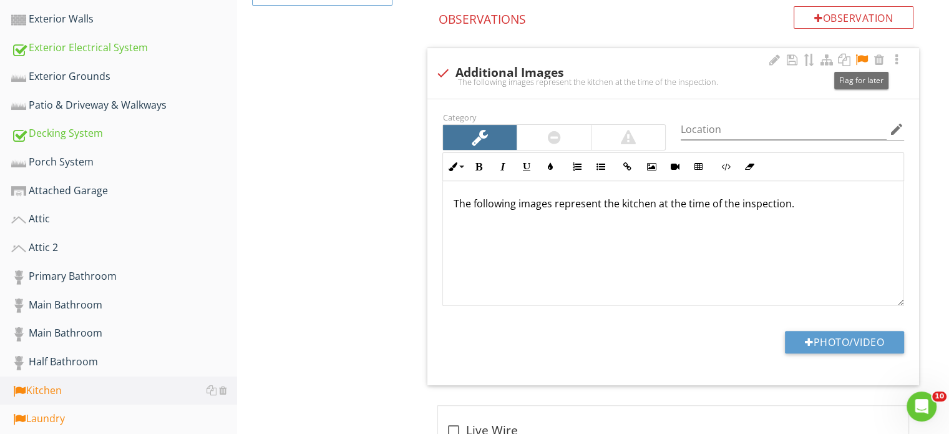
drag, startPoint x: 862, startPoint y: 57, endPoint x: 848, endPoint y: 105, distance: 49.6
click at [861, 58] on div at bounding box center [862, 60] width 15 height 12
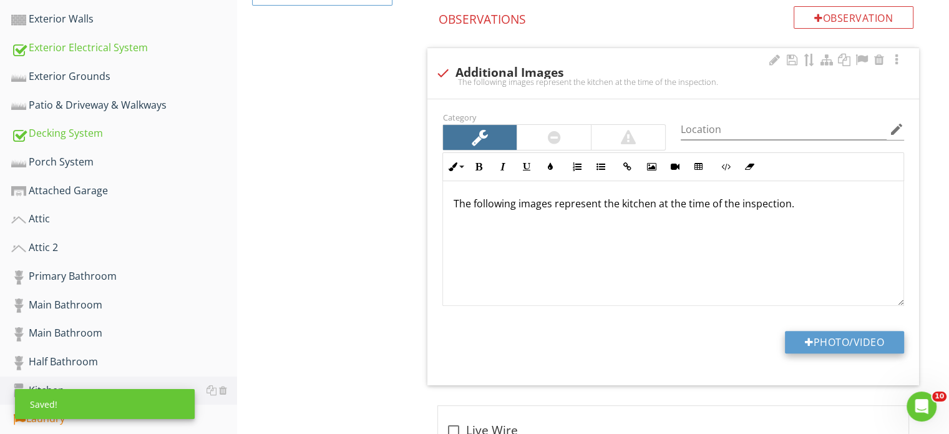
click at [848, 344] on button "Photo/Video" at bounding box center [844, 342] width 119 height 22
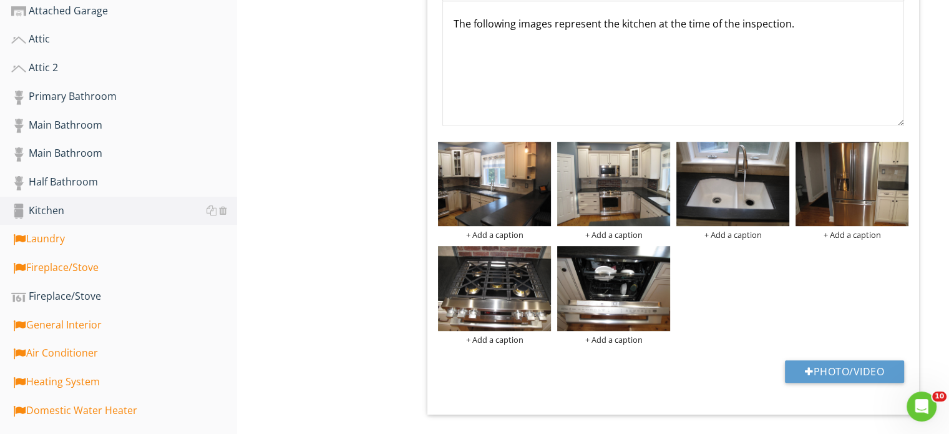
scroll to position [624, 0]
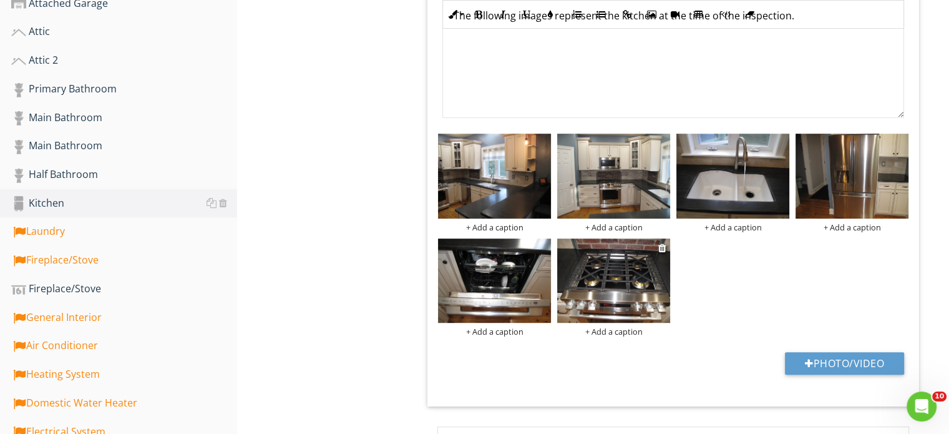
click at [609, 286] on img at bounding box center [613, 280] width 113 height 85
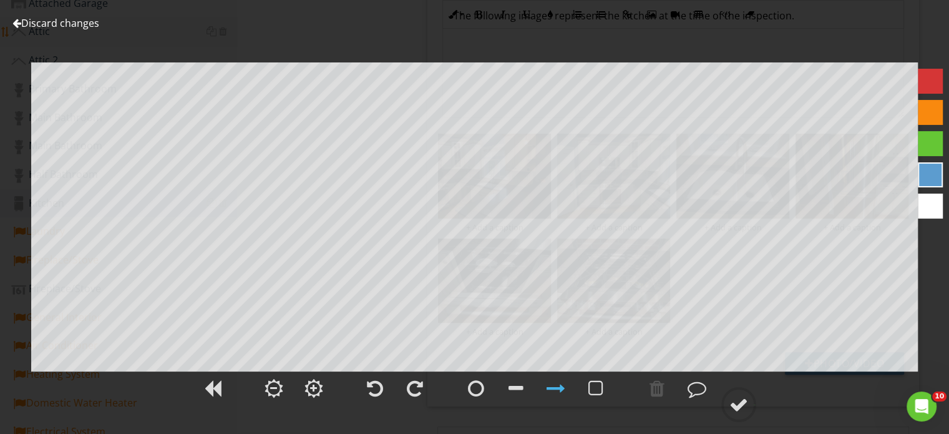
click at [45, 21] on link "Discard changes" at bounding box center [55, 23] width 87 height 14
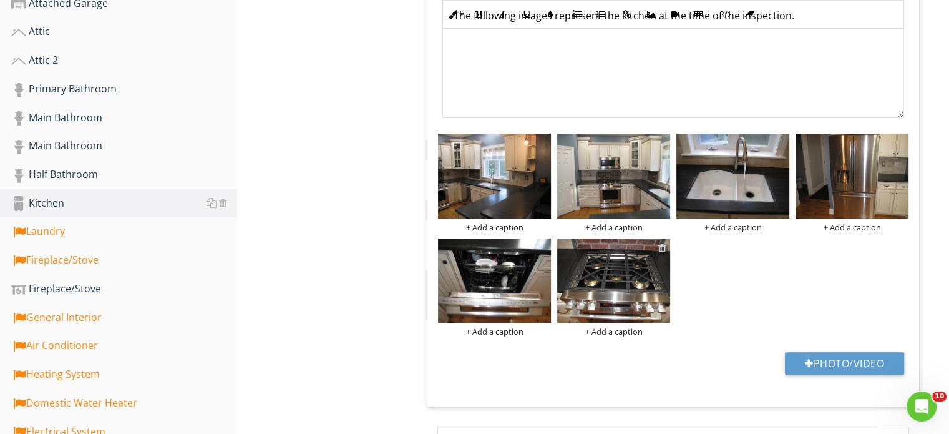
click at [663, 248] on div at bounding box center [663, 248] width 8 height 10
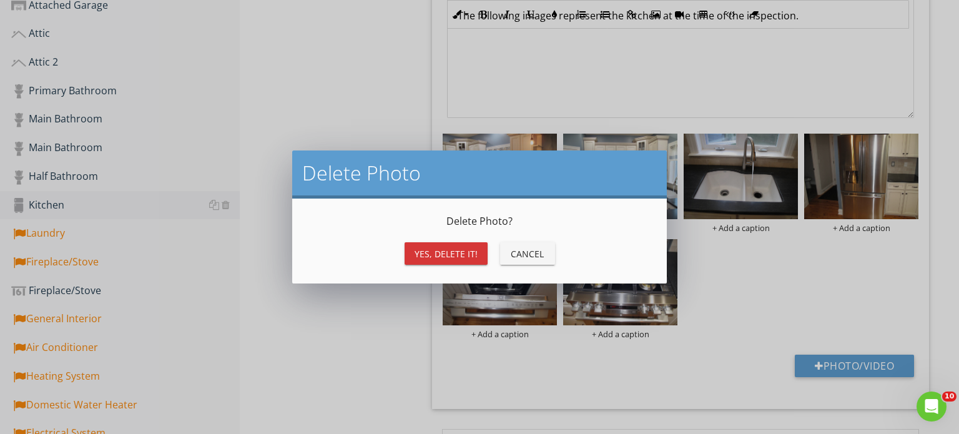
click at [442, 245] on button "Yes, Delete it!" at bounding box center [445, 253] width 83 height 22
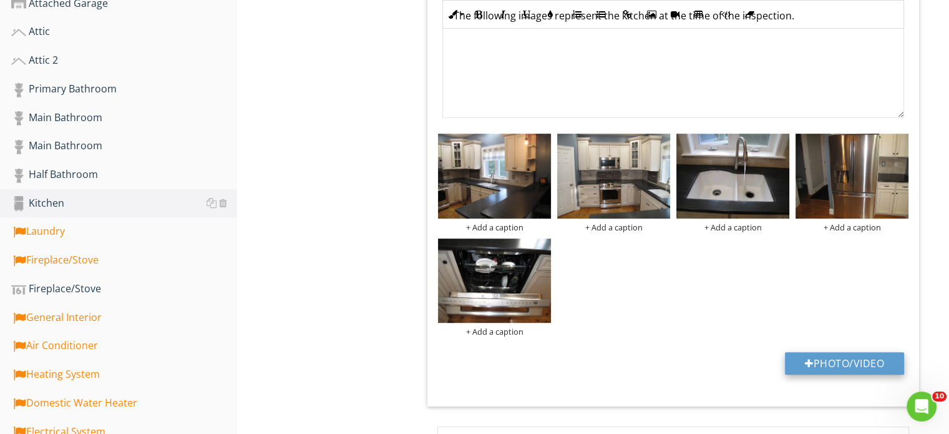
click at [855, 361] on button "Photo/Video" at bounding box center [844, 363] width 119 height 22
type input "C:\fakepath\IMG_1432.JPG"
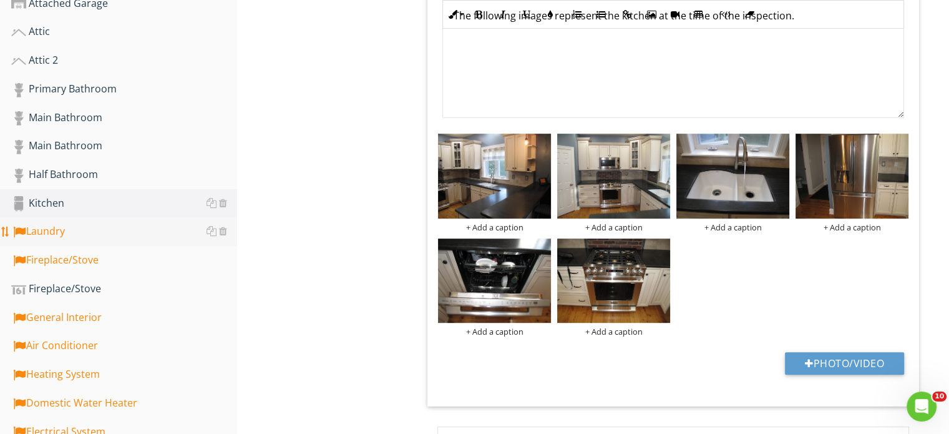
click at [67, 230] on div "Laundry" at bounding box center [124, 231] width 226 height 16
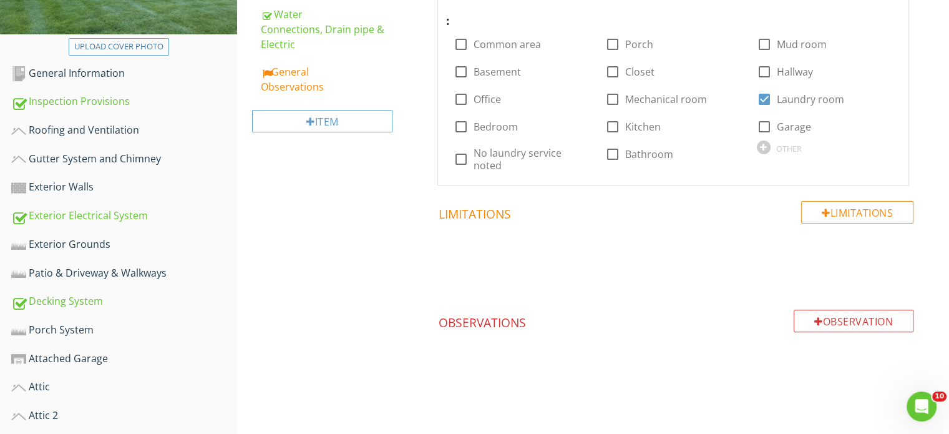
scroll to position [187, 0]
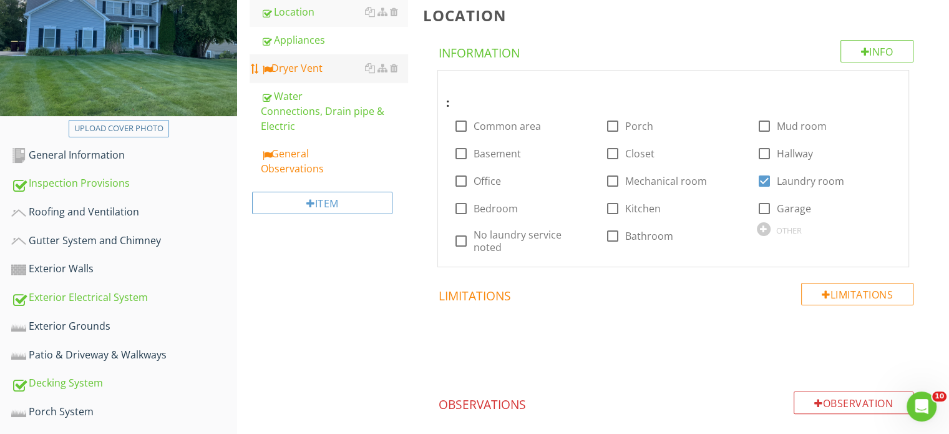
click at [318, 66] on div "Dryer Vent" at bounding box center [334, 68] width 147 height 15
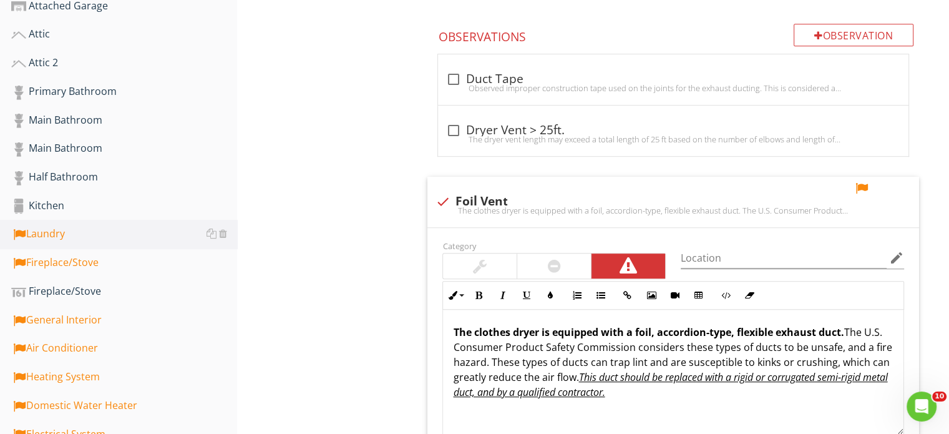
scroll to position [749, 0]
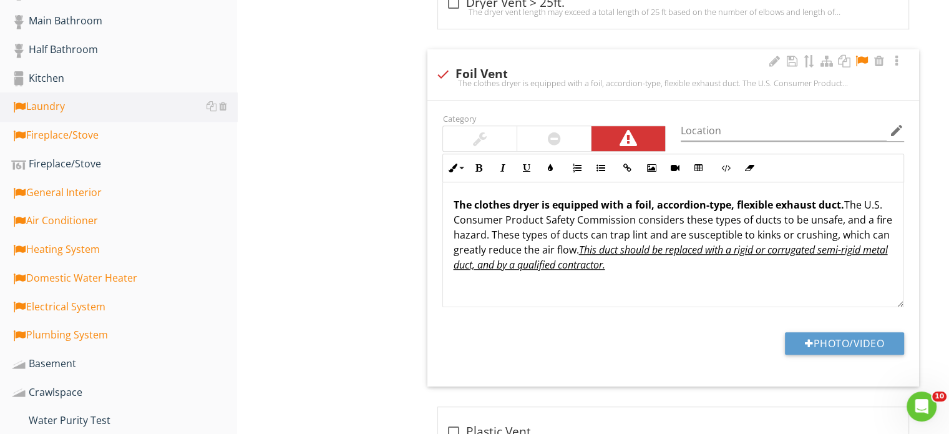
click at [861, 60] on div at bounding box center [862, 61] width 15 height 12
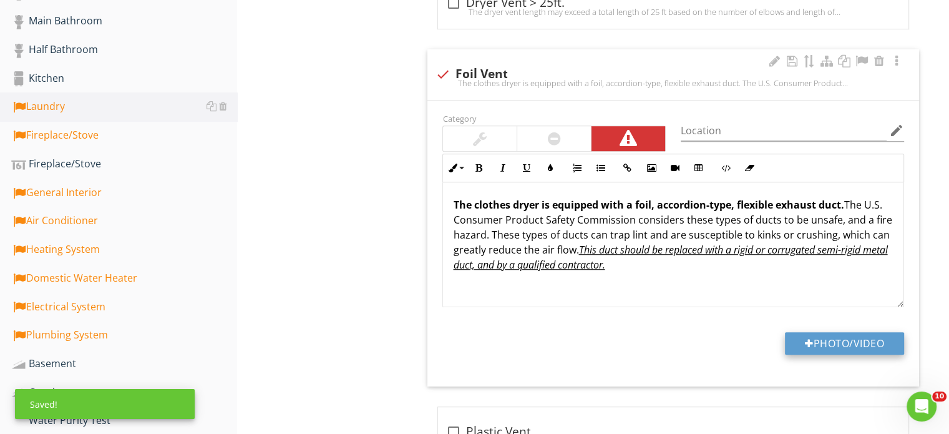
click at [848, 346] on button "Photo/Video" at bounding box center [844, 343] width 119 height 22
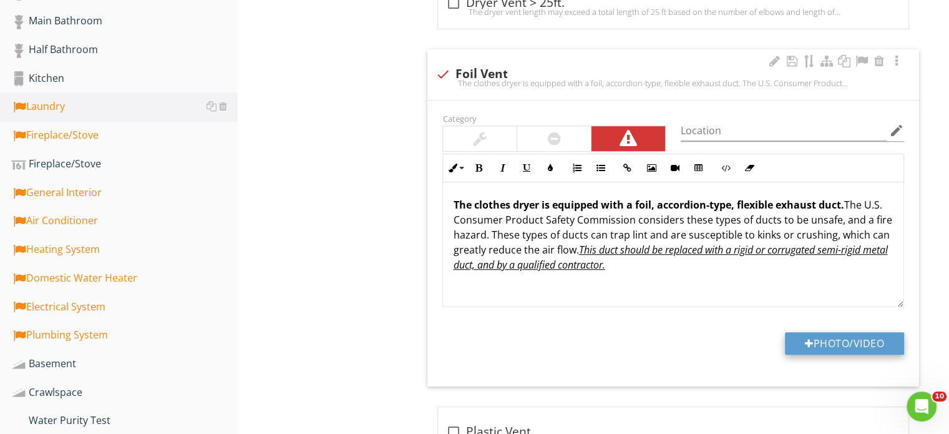
type input "C:\fakepath\IMG_1510.JPG"
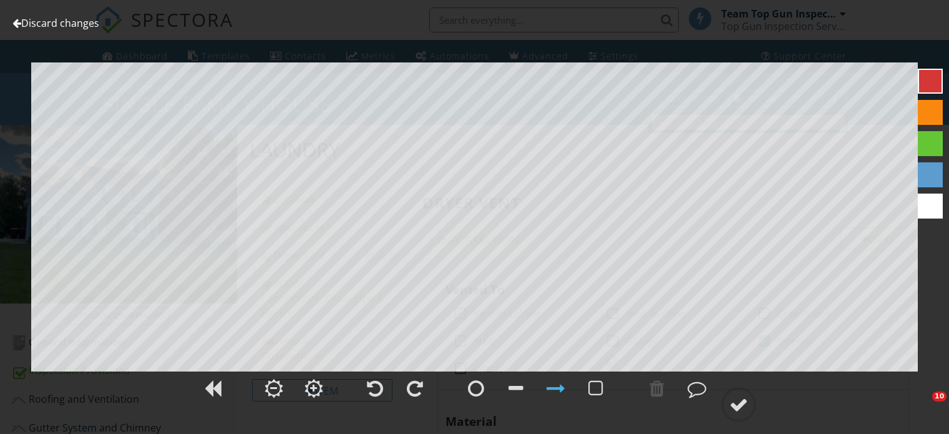
scroll to position [749, 0]
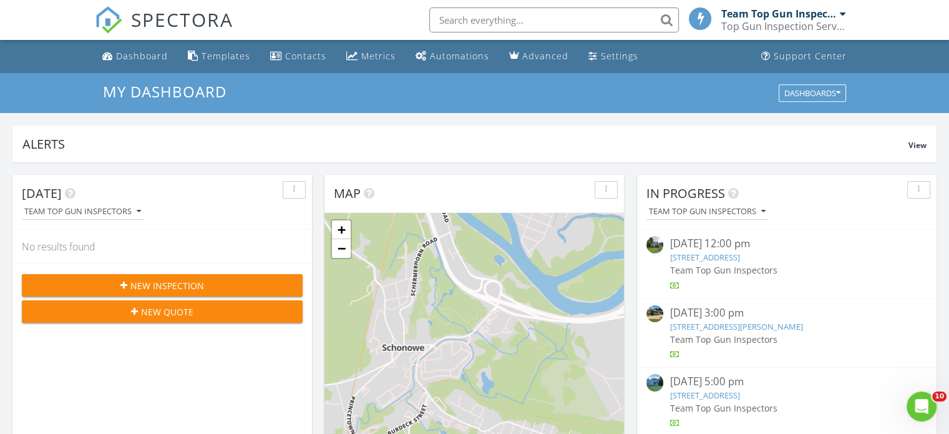
click at [170, 288] on span "New Inspection" at bounding box center [167, 285] width 74 height 13
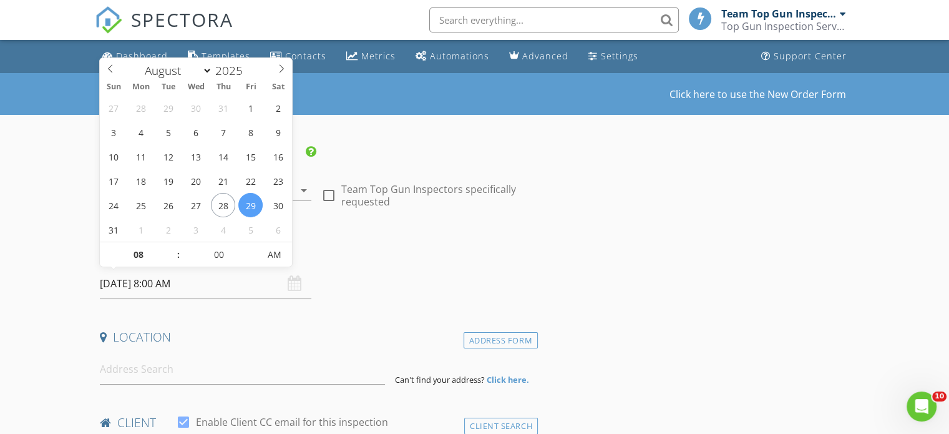
click at [147, 287] on input "[DATE] 8:00 AM" at bounding box center [206, 283] width 212 height 31
type input "[DATE] 8:00 AM"
type input "09"
type input "[DATE] 9:00 AM"
click at [172, 245] on span at bounding box center [172, 248] width 9 height 12
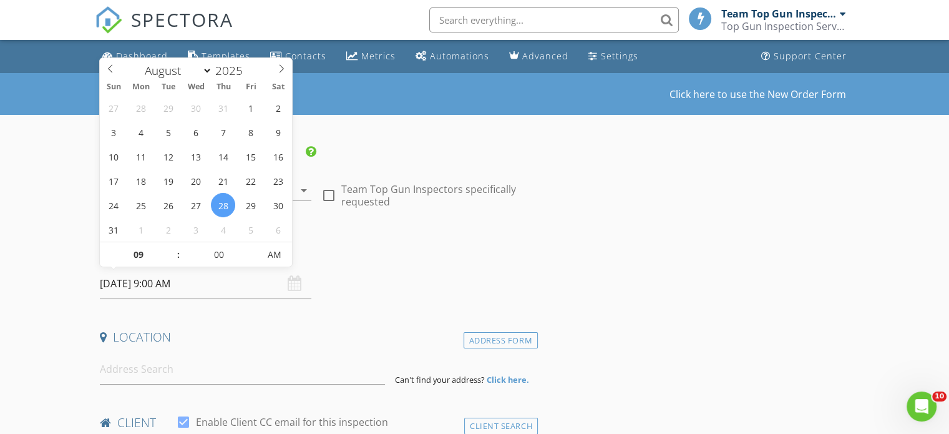
click at [394, 262] on div "Date/Time" at bounding box center [316, 255] width 443 height 25
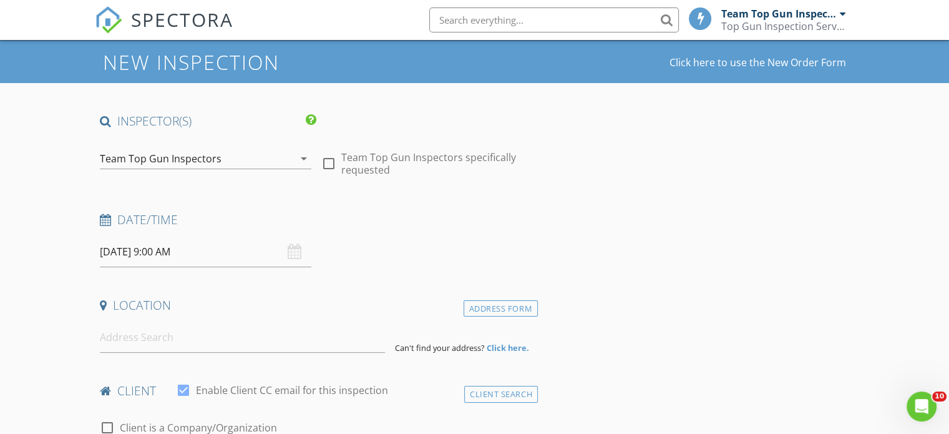
scroll to position [62, 0]
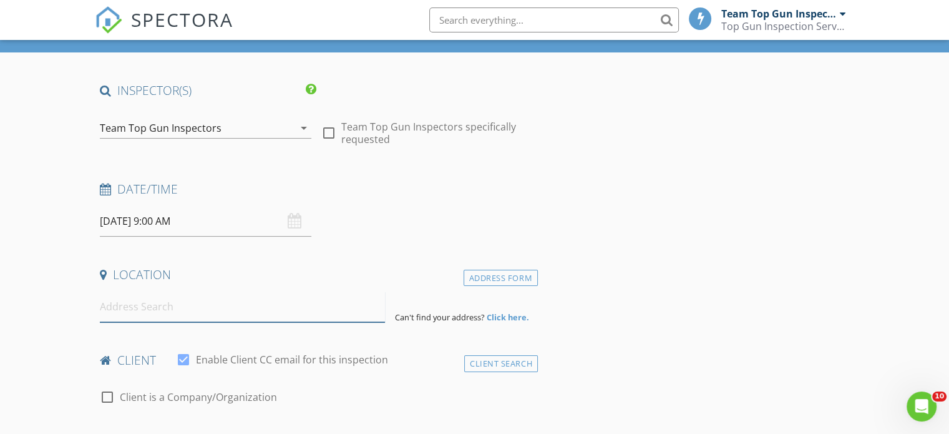
click at [142, 308] on input at bounding box center [242, 306] width 285 height 31
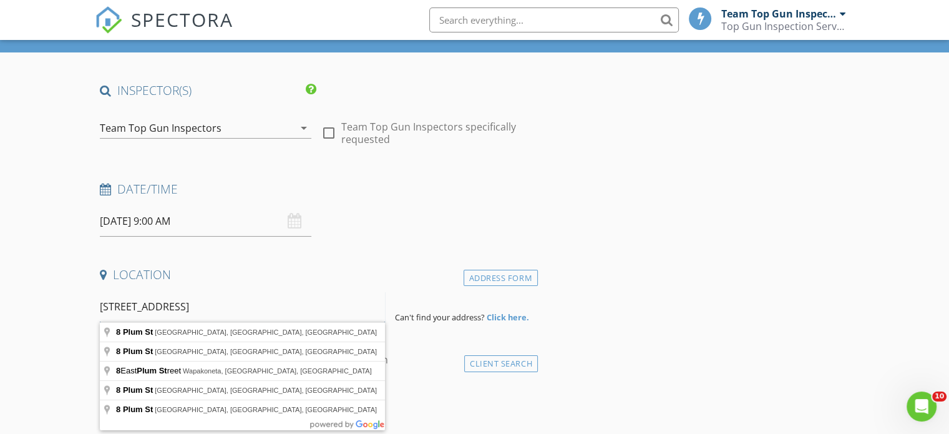
scroll to position [125, 0]
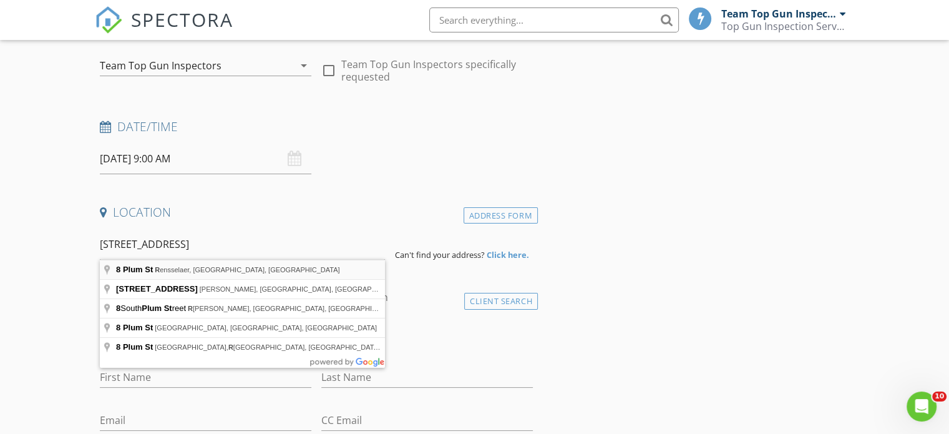
type input "8 Plum St, Rensselaer, NY, USA"
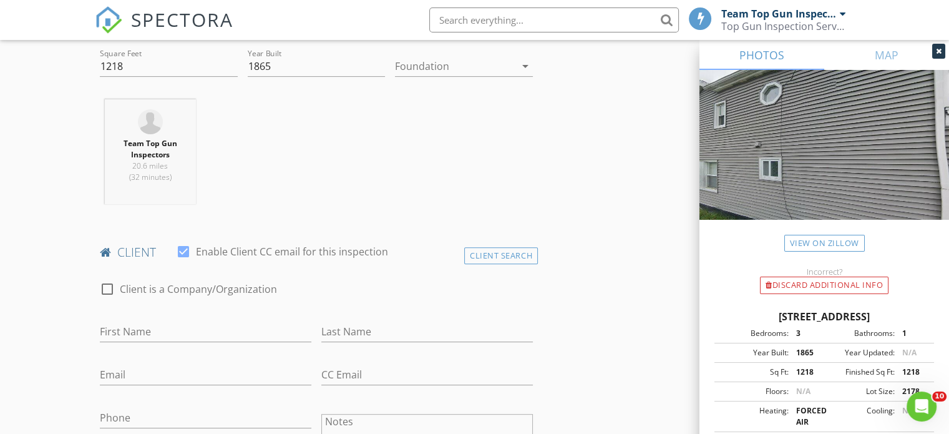
scroll to position [499, 0]
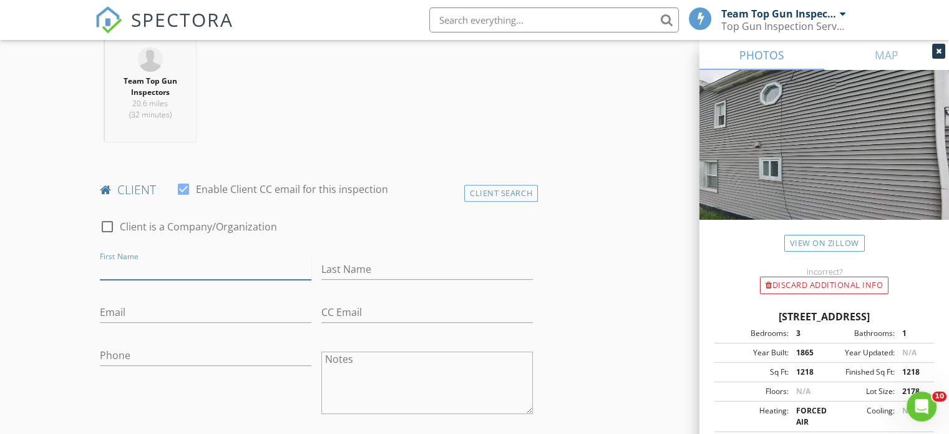
click at [130, 267] on input "First Name" at bounding box center [206, 269] width 212 height 21
type input "[PERSON_NAME]"
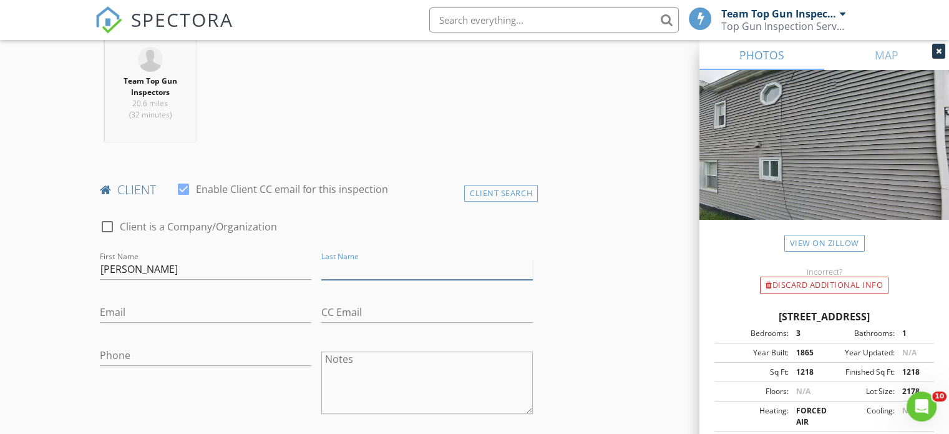
click at [332, 268] on input "Last Name" at bounding box center [427, 269] width 212 height 21
type input "Giannone"
paste input "jgiannone11@gmail.com"
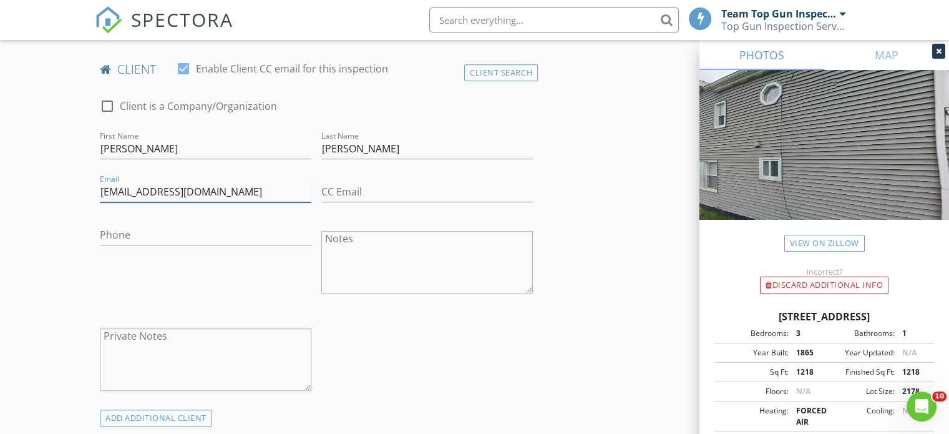
scroll to position [624, 0]
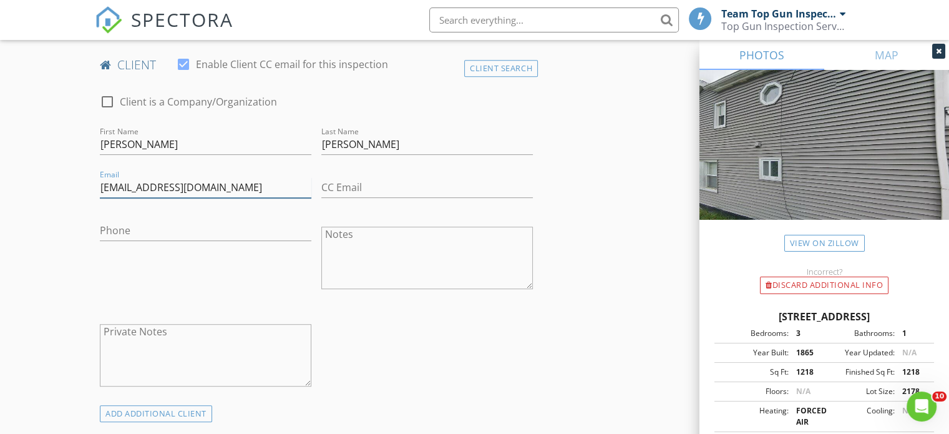
type input "jgiannone11@gmail.com"
click at [120, 232] on input "Phone" at bounding box center [206, 230] width 212 height 21
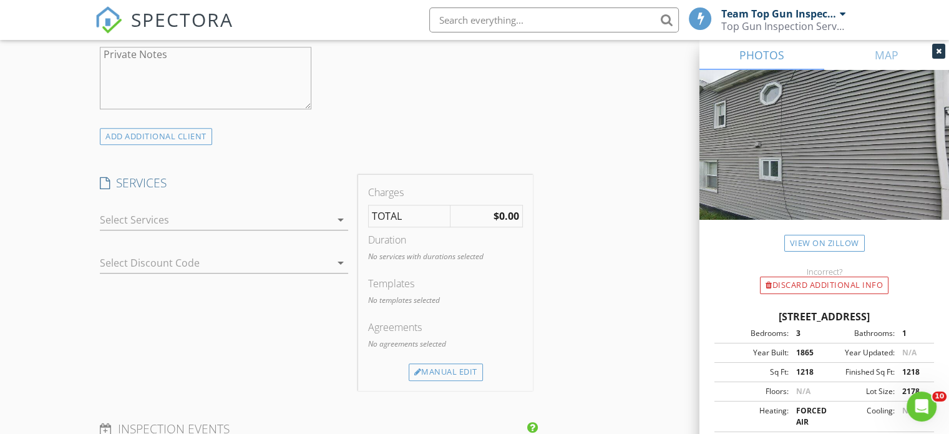
scroll to position [936, 0]
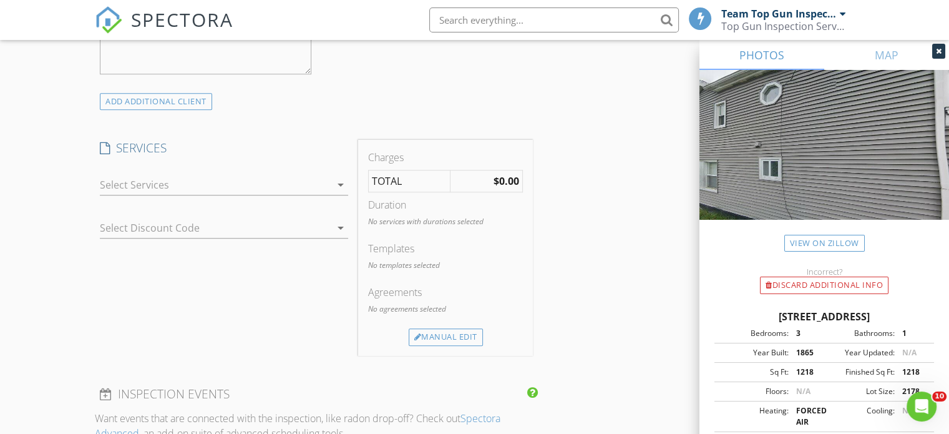
type input "518-391-0927"
click at [340, 184] on icon "arrow_drop_down" at bounding box center [340, 184] width 15 height 15
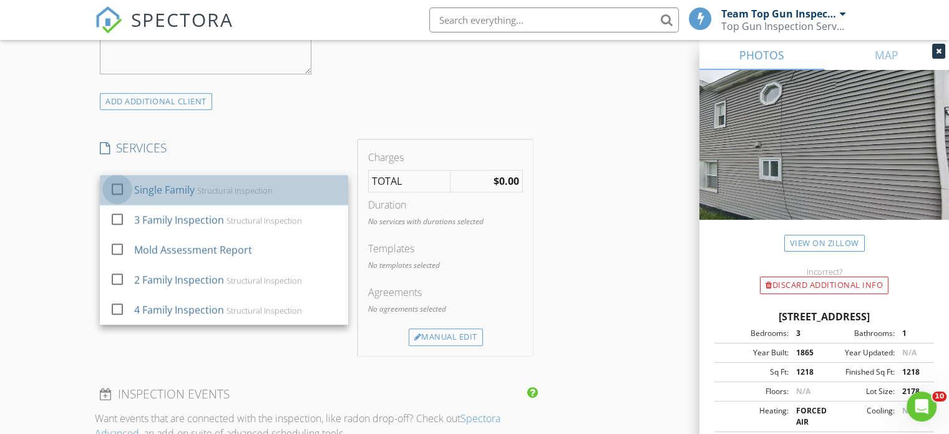
click at [119, 187] on div at bounding box center [117, 189] width 21 height 21
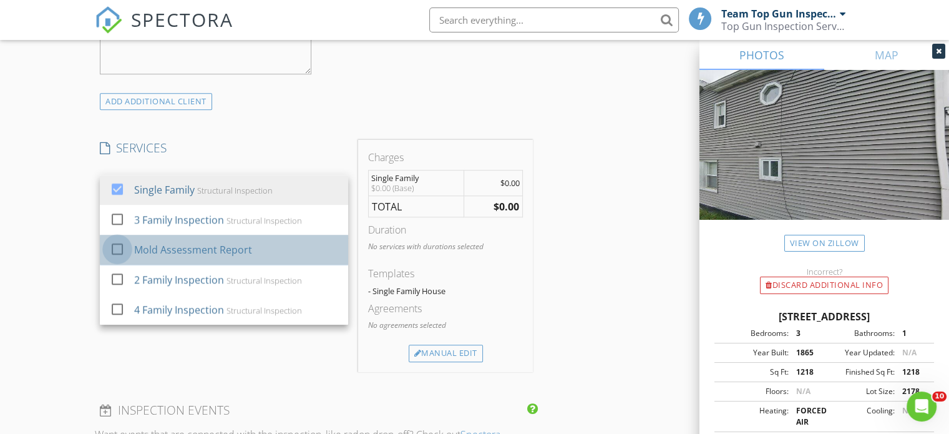
click at [116, 247] on div at bounding box center [117, 248] width 21 height 21
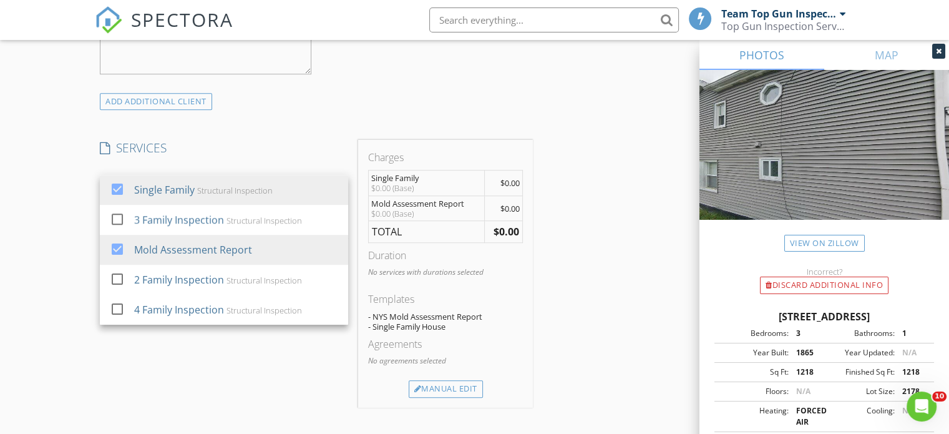
click at [293, 122] on div "INSPECTOR(S) check_box Team Top Gun Inspectors PRIMARY Team Top Gun Inspectors …" at bounding box center [316, 227] width 443 height 2037
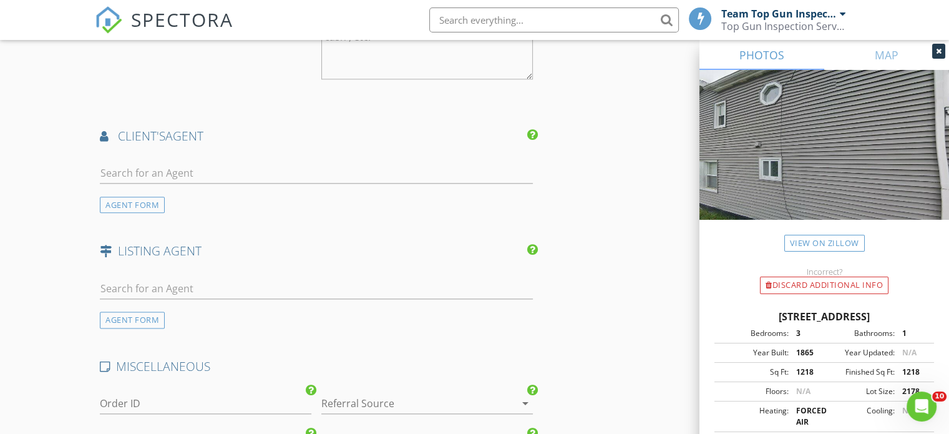
scroll to position [1498, 0]
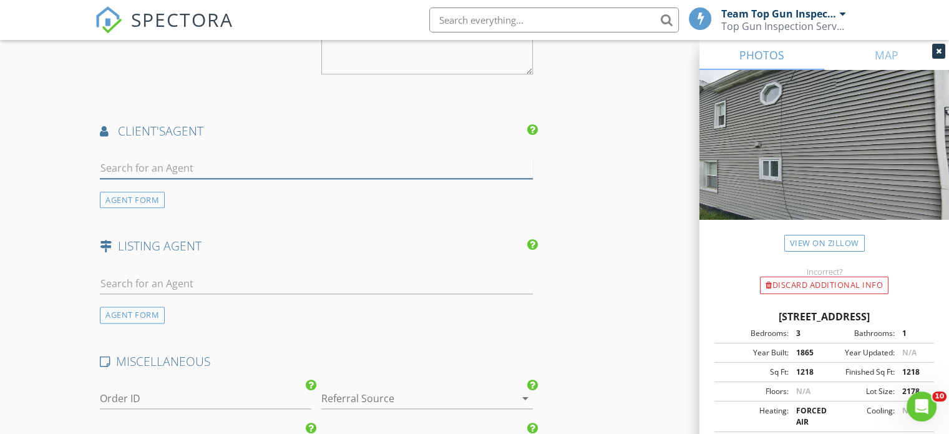
click at [132, 168] on input "text" at bounding box center [316, 168] width 433 height 21
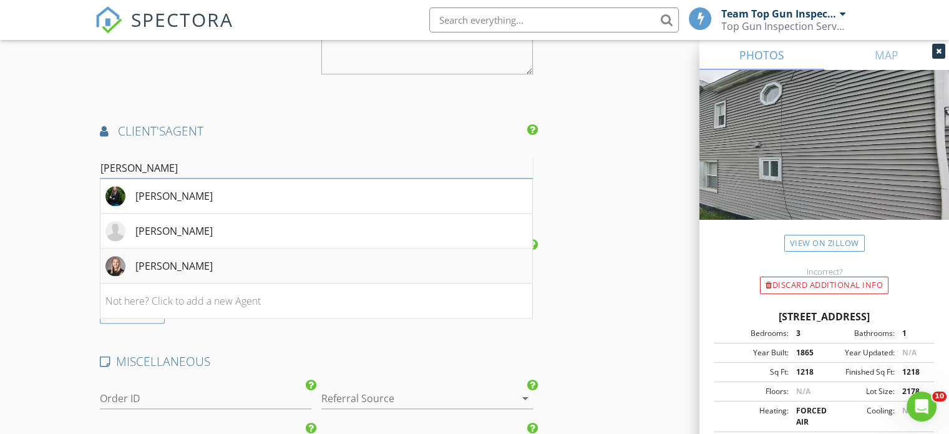
type input "Jessica B"
click at [177, 265] on div "Jessica Baxter" at bounding box center [173, 265] width 77 height 15
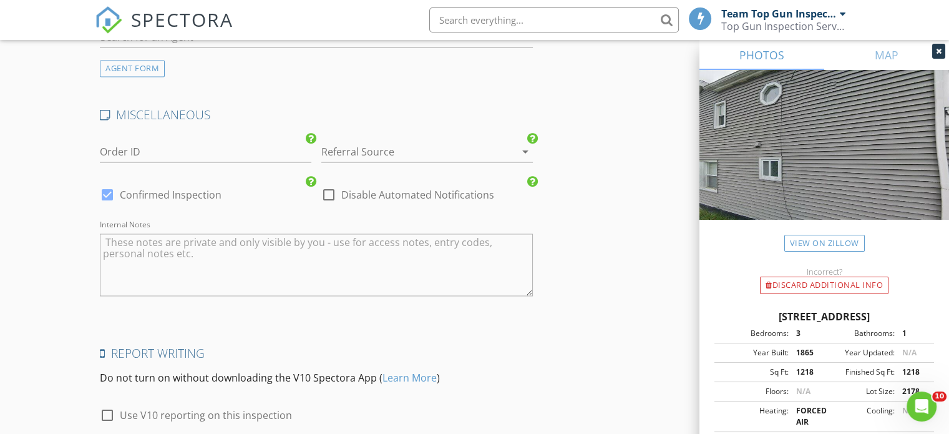
scroll to position [2122, 0]
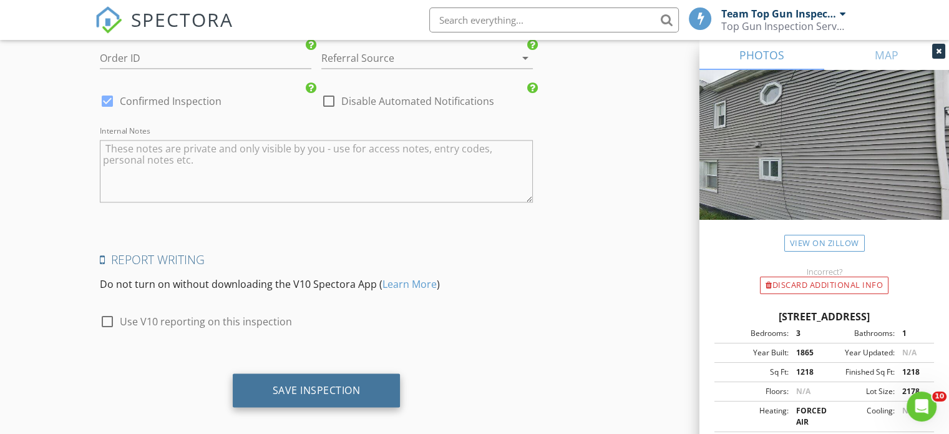
click at [315, 391] on div "Save Inspection" at bounding box center [317, 389] width 88 height 12
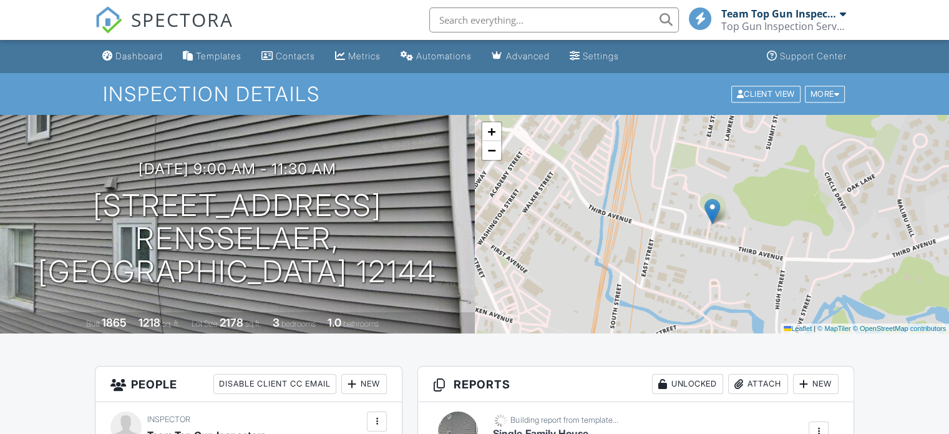
click at [139, 51] on div "Dashboard" at bounding box center [138, 56] width 47 height 11
